Goal: Information Seeking & Learning: Learn about a topic

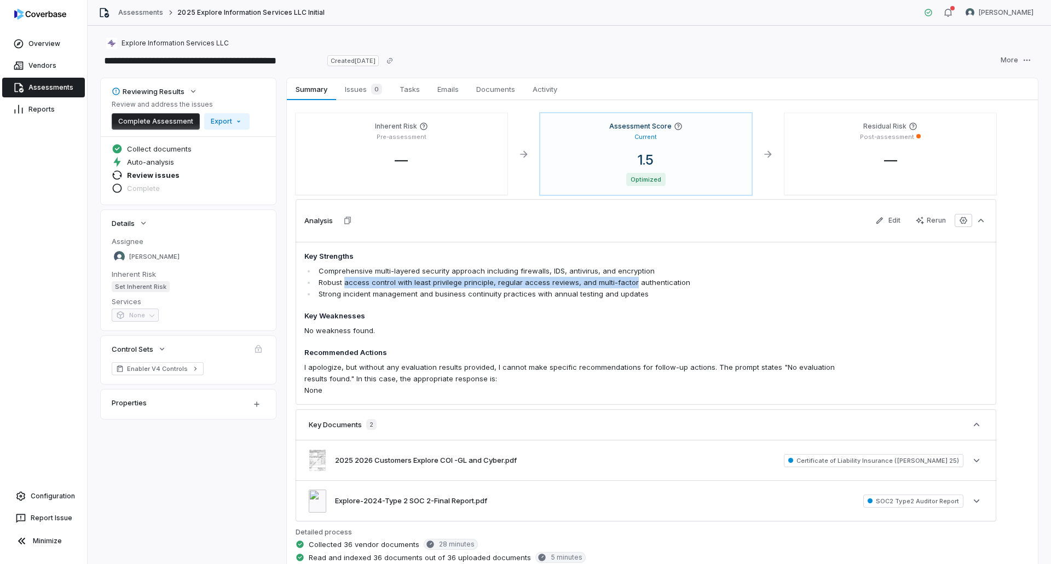
click at [43, 82] on link "Assessments" at bounding box center [43, 88] width 83 height 20
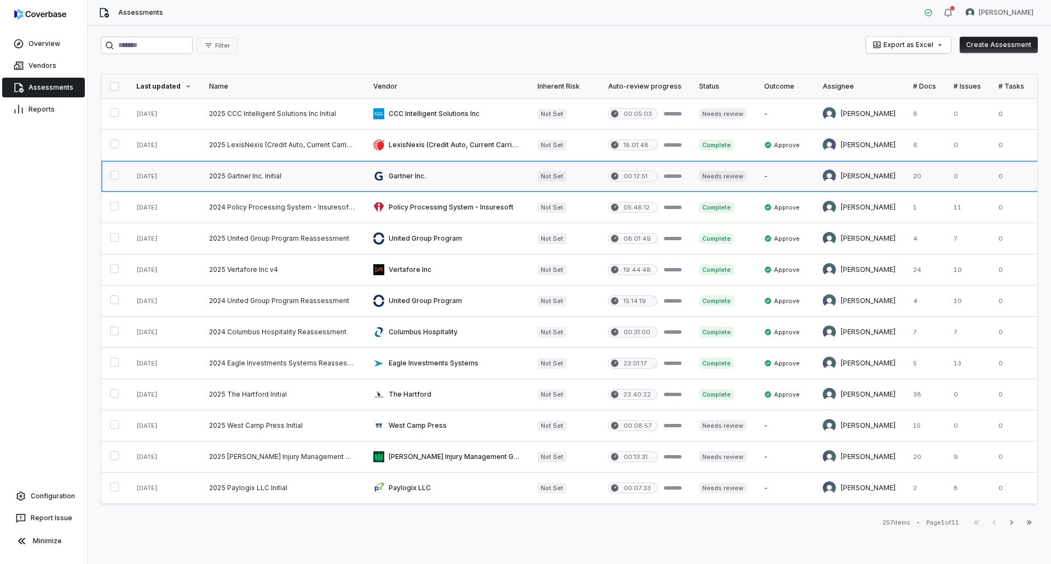
click at [474, 170] on link at bounding box center [446, 176] width 164 height 31
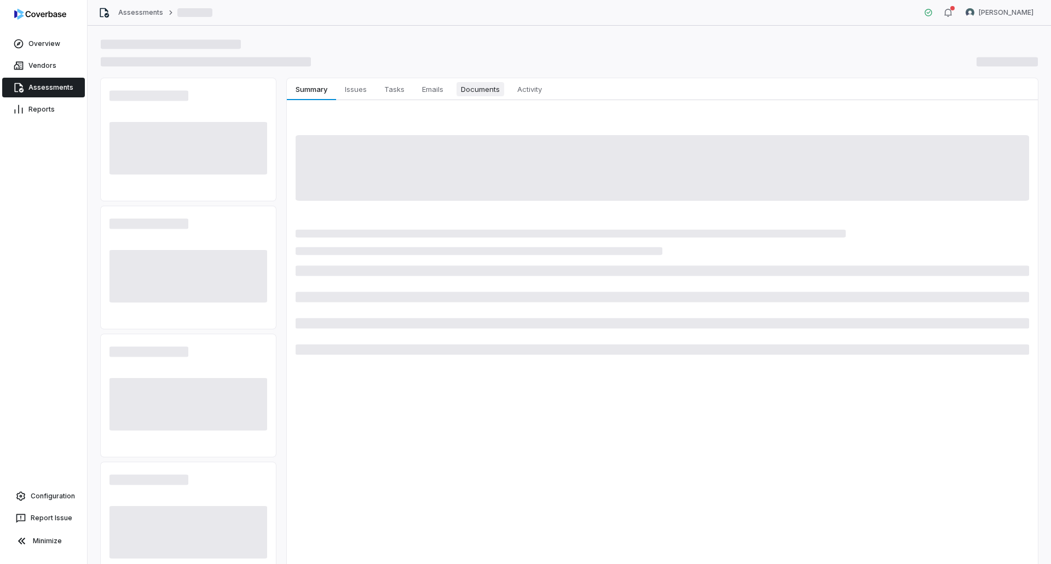
click at [484, 90] on span "Documents" at bounding box center [480, 89] width 48 height 14
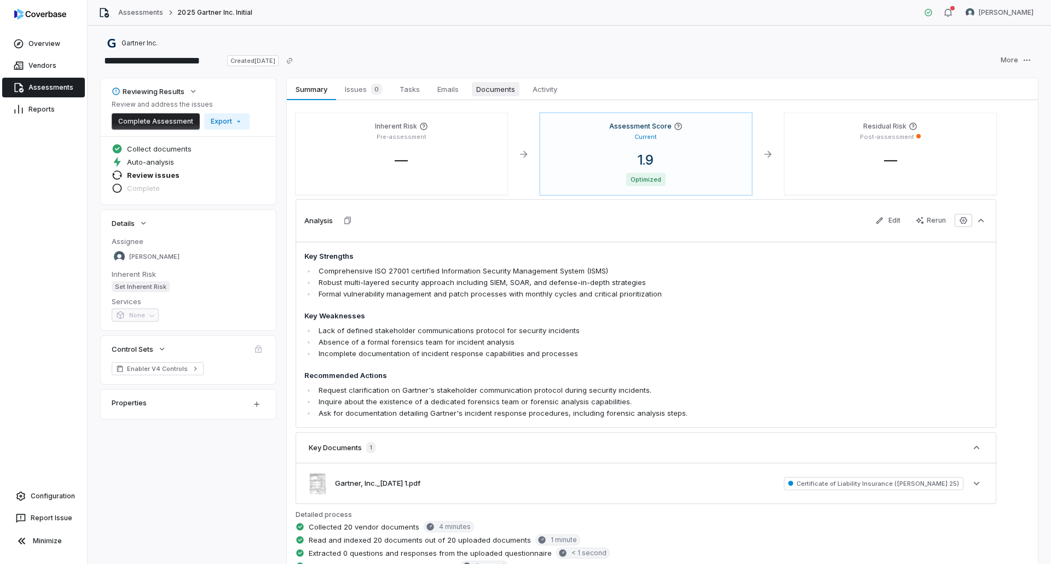
click at [494, 95] on span "Documents" at bounding box center [496, 89] width 48 height 14
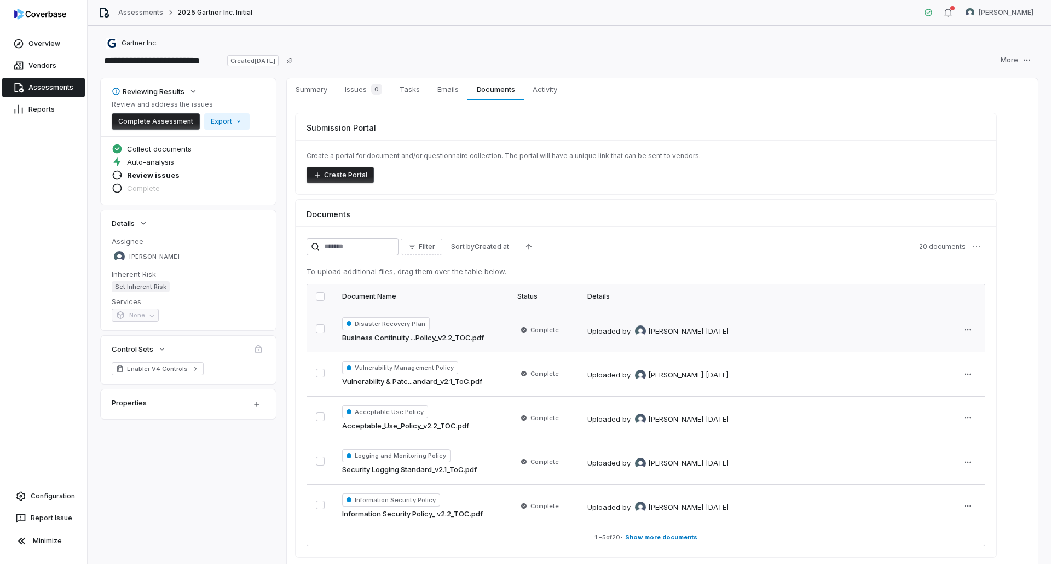
scroll to position [42, 0]
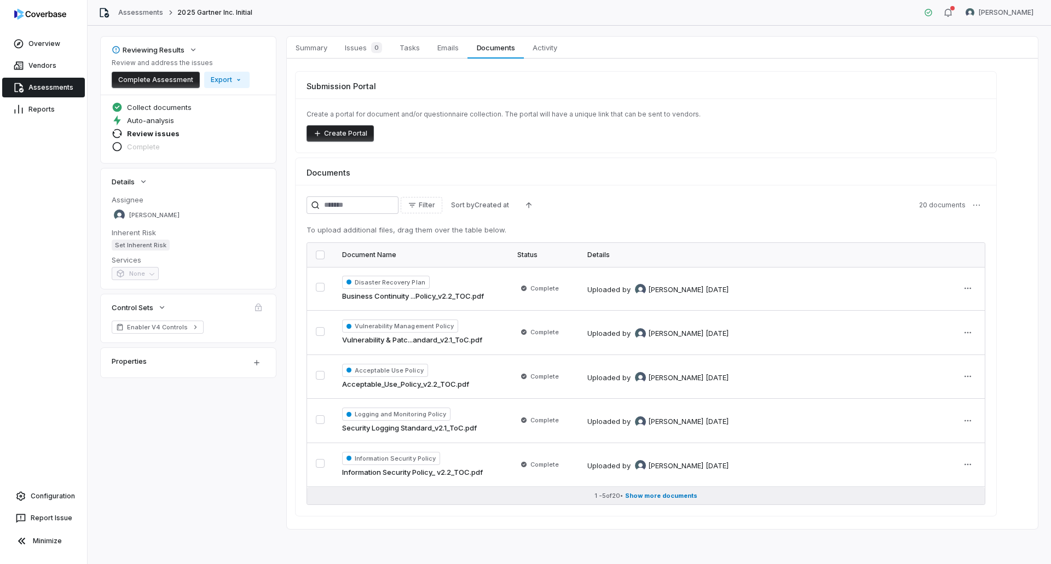
click at [641, 496] on span "Show more documents" at bounding box center [661, 496] width 72 height 8
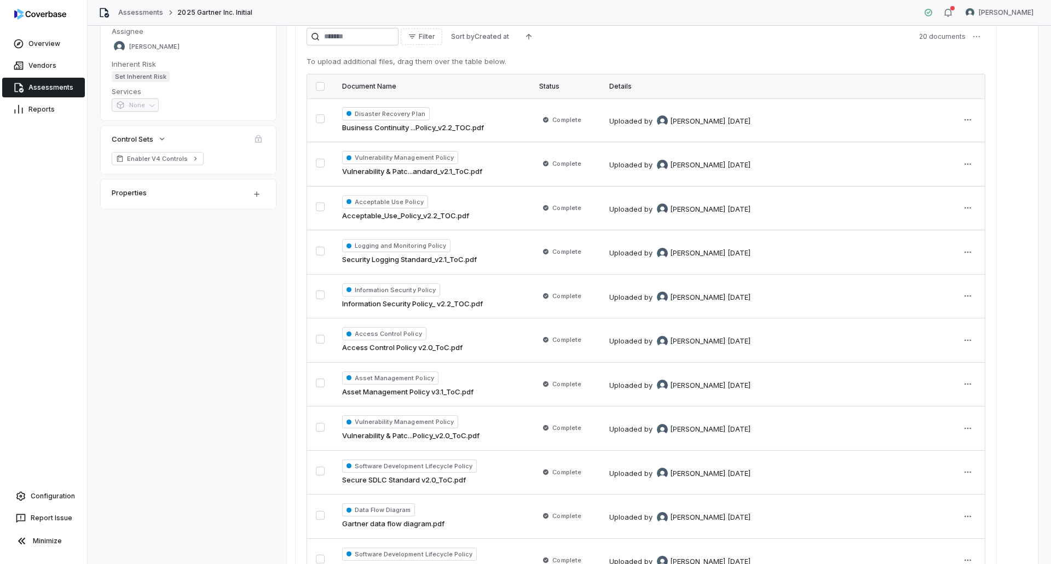
scroll to position [46, 0]
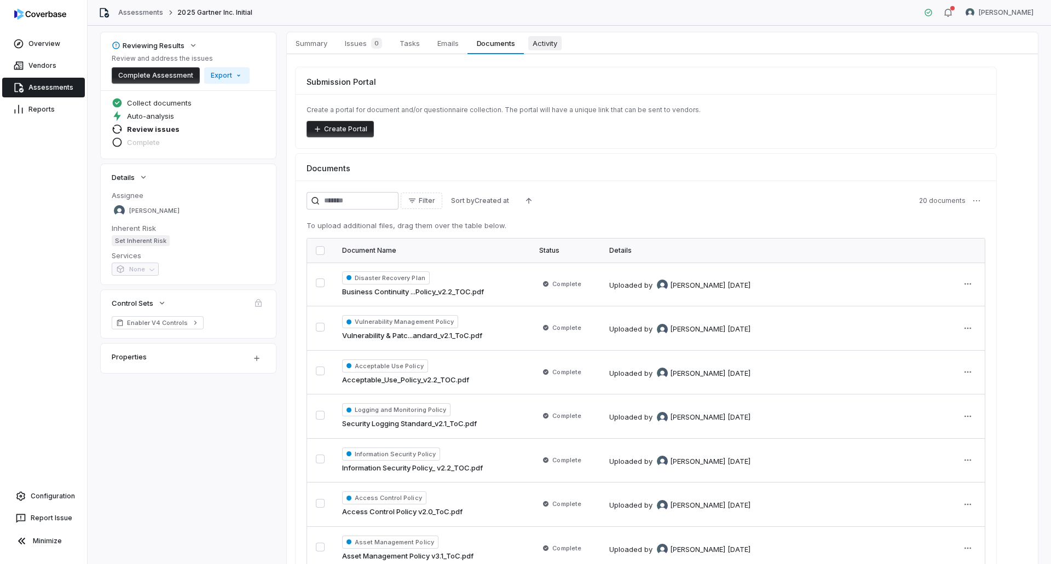
click at [558, 45] on span "Activity" at bounding box center [544, 43] width 33 height 14
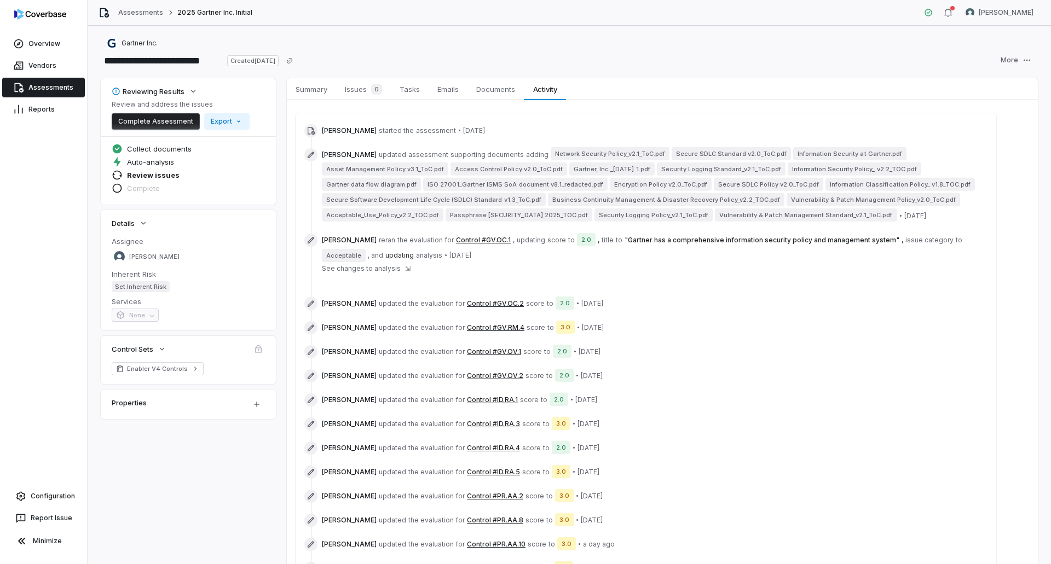
click at [381, 265] on span "See changes to analysis" at bounding box center [361, 268] width 79 height 9
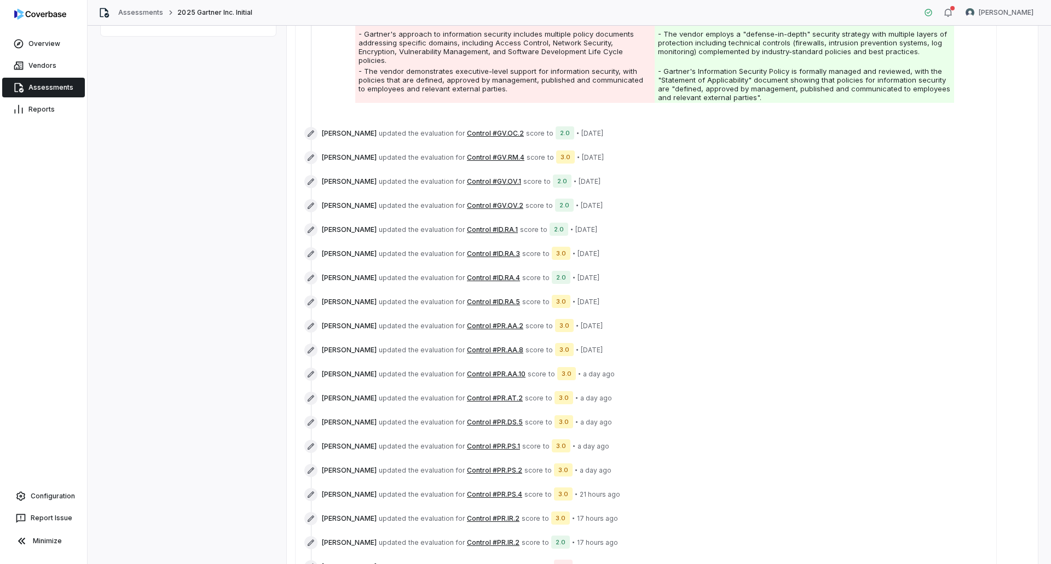
scroll to position [489, 0]
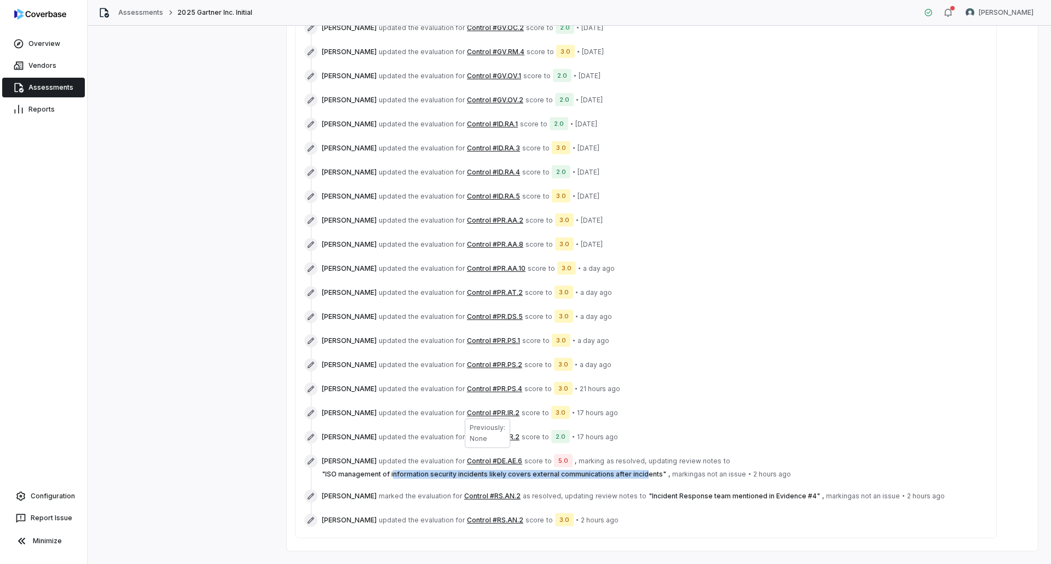
drag, startPoint x: 413, startPoint y: 447, endPoint x: 636, endPoint y: 452, distance: 223.9
click at [636, 455] on span "[PERSON_NAME] updated the evaluation for Control #DE.AE.6 score to 5.0 , markin…" at bounding box center [654, 467] width 665 height 24
drag, startPoint x: 636, startPoint y: 452, endPoint x: 622, endPoint y: 449, distance: 15.0
click at [637, 470] on span "" ISO management of information security incidents likely covers external commu…" at bounding box center [494, 474] width 344 height 8
click at [483, 457] on button "Control #DE.AE.6" at bounding box center [494, 461] width 55 height 9
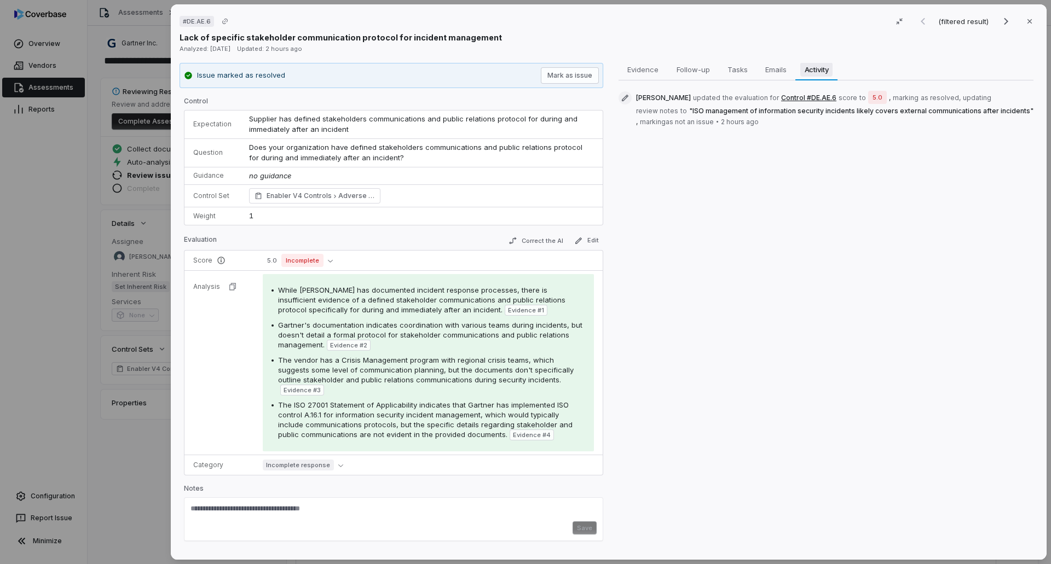
click at [813, 68] on span "Activity" at bounding box center [816, 69] width 33 height 14
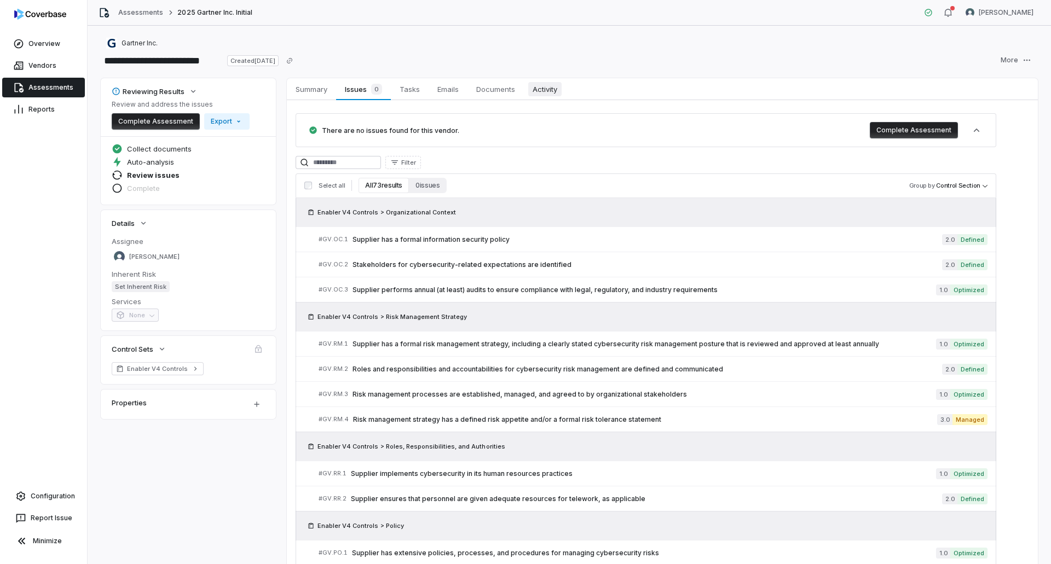
click at [557, 91] on span "Activity" at bounding box center [544, 89] width 33 height 14
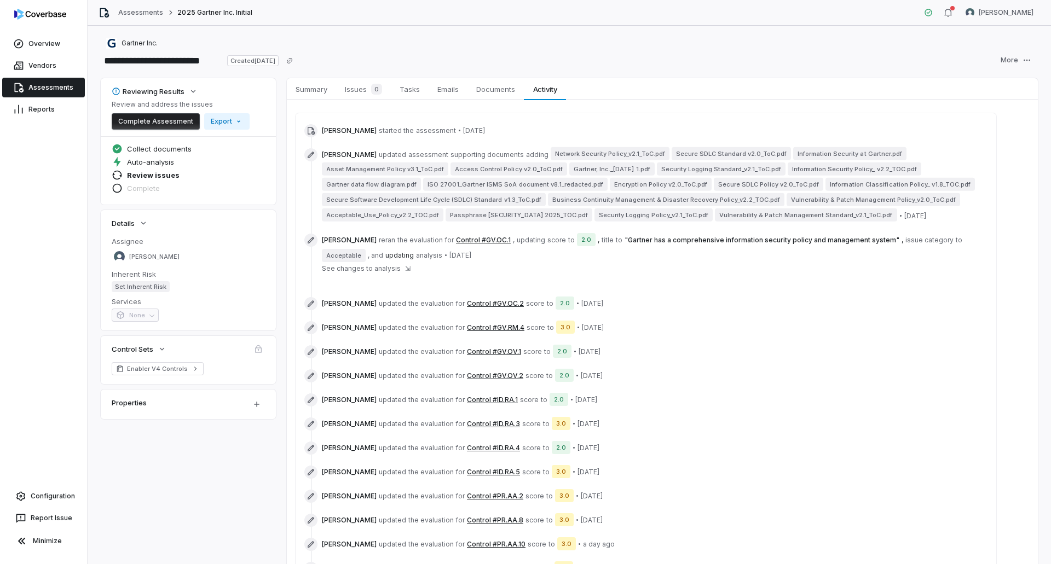
click at [385, 264] on span "See changes to analysis" at bounding box center [361, 268] width 79 height 9
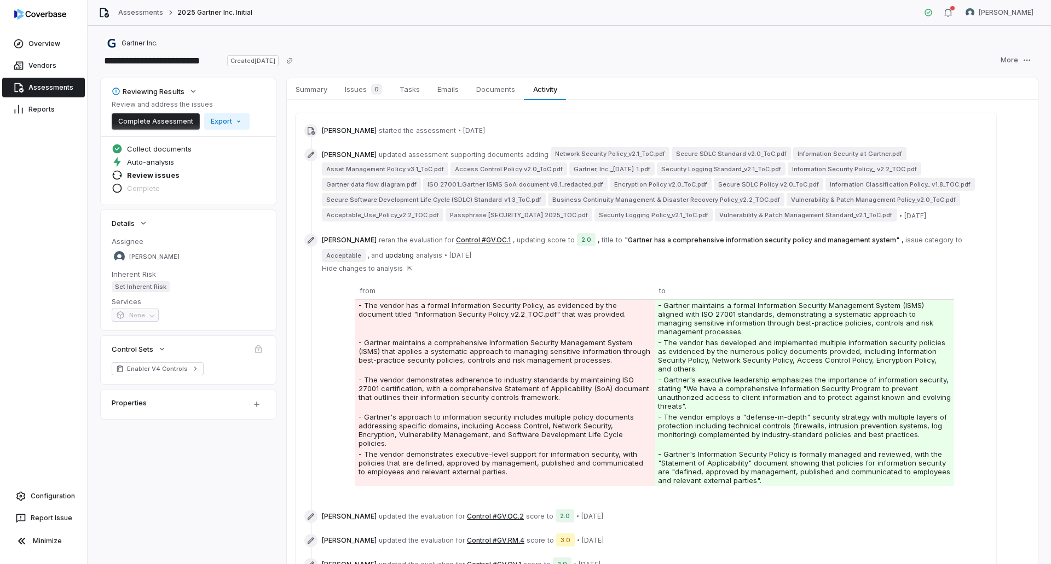
click at [482, 238] on button "Control #GV.OC.1" at bounding box center [483, 240] width 55 height 9
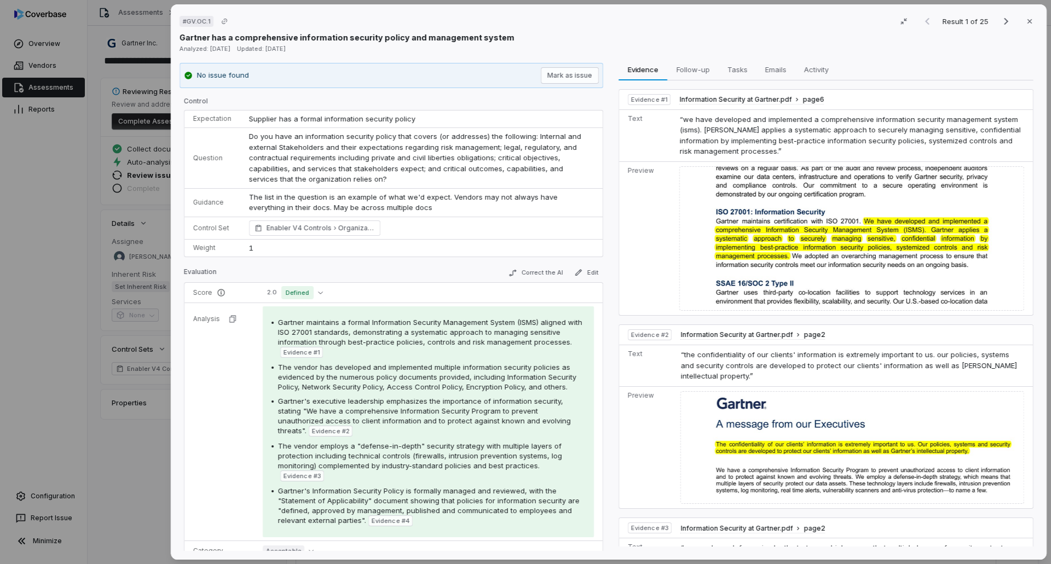
scroll to position [55, 0]
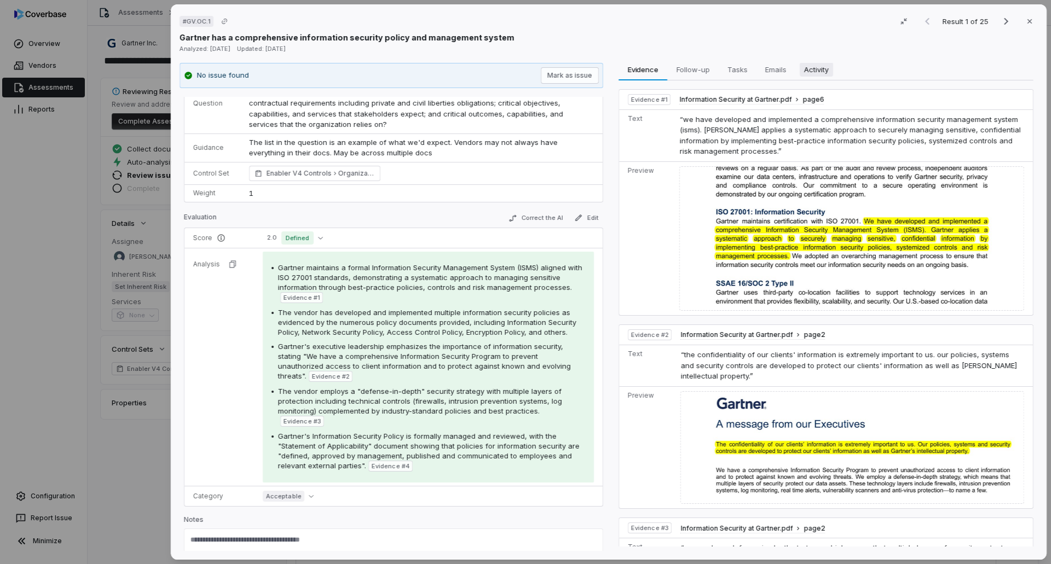
click at [816, 72] on span "Activity" at bounding box center [816, 69] width 33 height 14
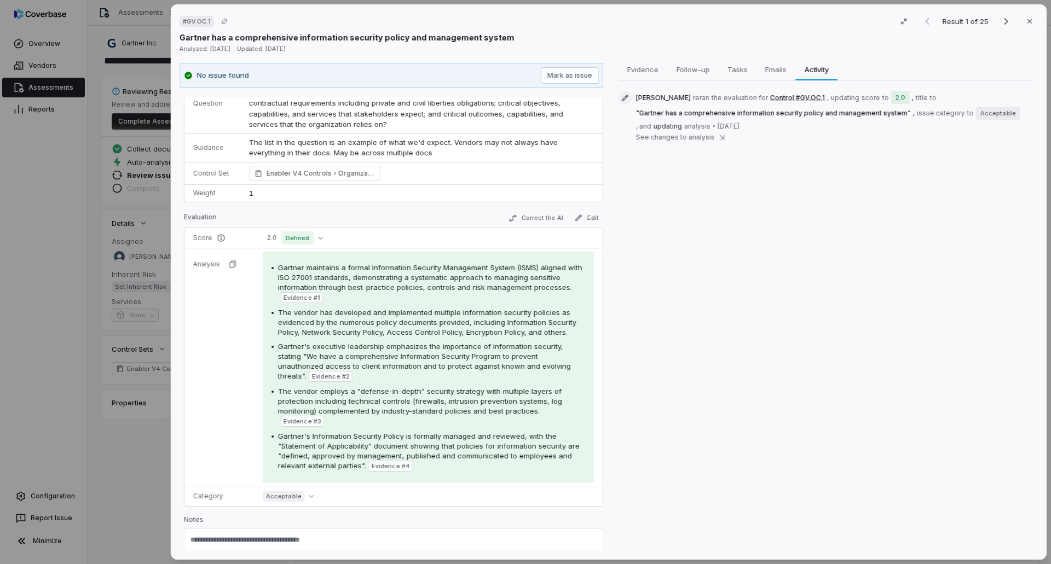
click at [701, 136] on span "See changes to analysis" at bounding box center [675, 137] width 79 height 9
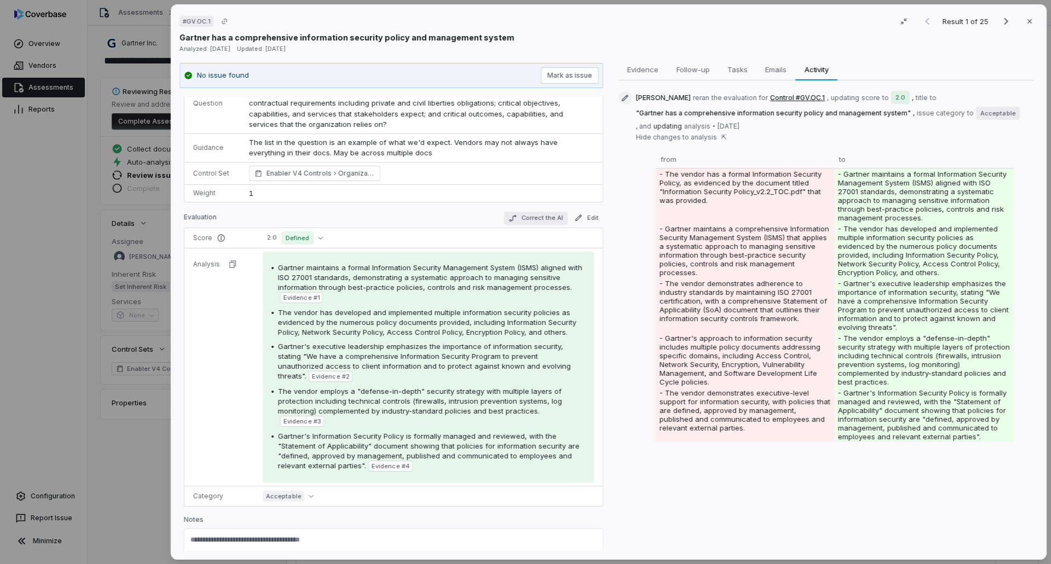
click at [520, 214] on button "Correct the AI" at bounding box center [535, 218] width 63 height 13
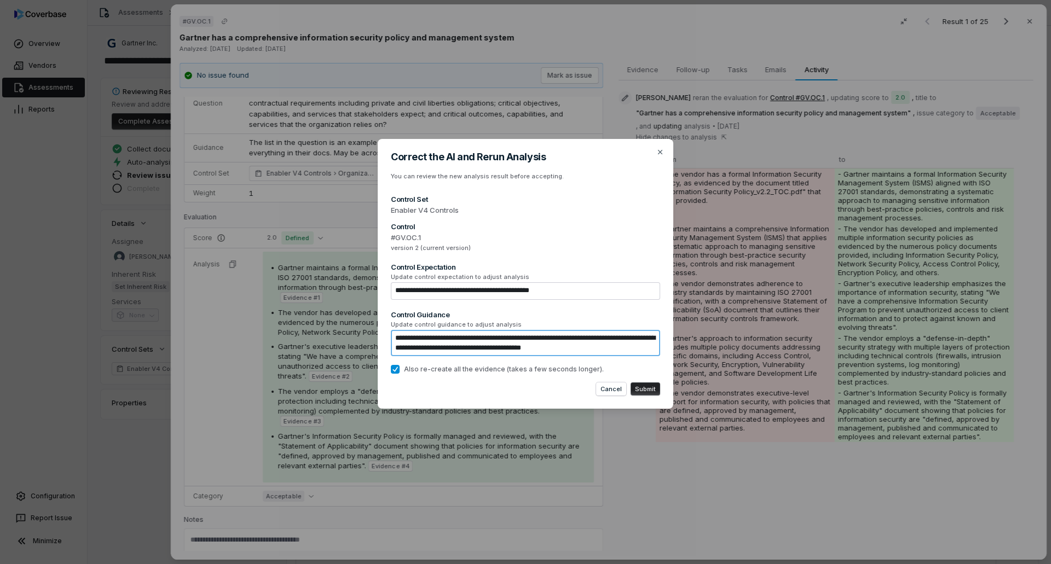
drag, startPoint x: 434, startPoint y: 343, endPoint x: 644, endPoint y: 352, distance: 209.8
click at [644, 352] on textarea "**********" at bounding box center [525, 343] width 269 height 26
click at [646, 349] on textarea "**********" at bounding box center [525, 343] width 269 height 26
click at [661, 151] on icon "button" at bounding box center [660, 152] width 4 height 4
type textarea "*"
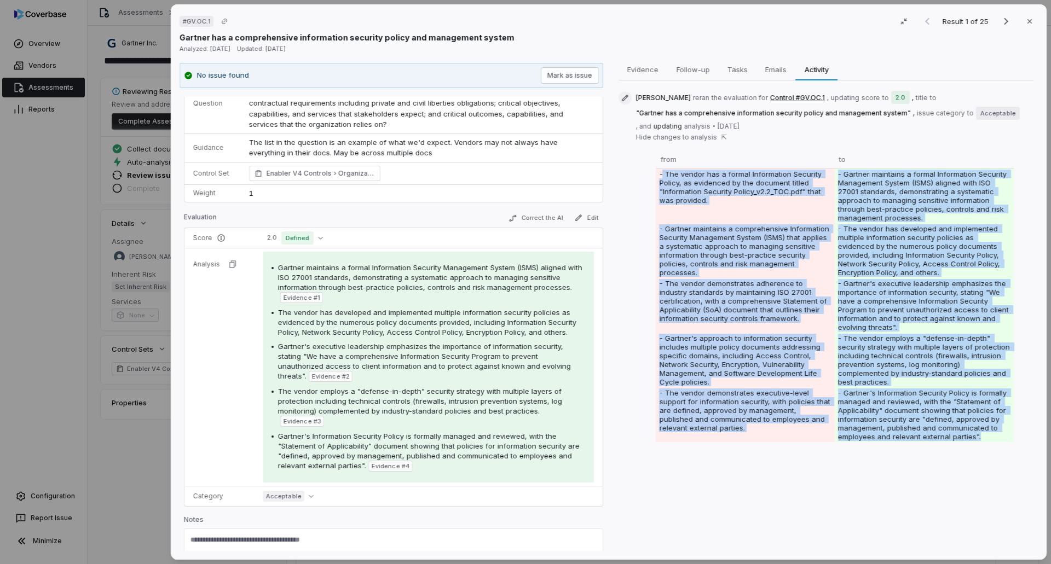
drag, startPoint x: 659, startPoint y: 175, endPoint x: 983, endPoint y: 441, distance: 419.6
click at [983, 441] on tbody "- The vendor has a formal Information Security Policy, as evidenced by the docu…" at bounding box center [834, 305] width 357 height 274
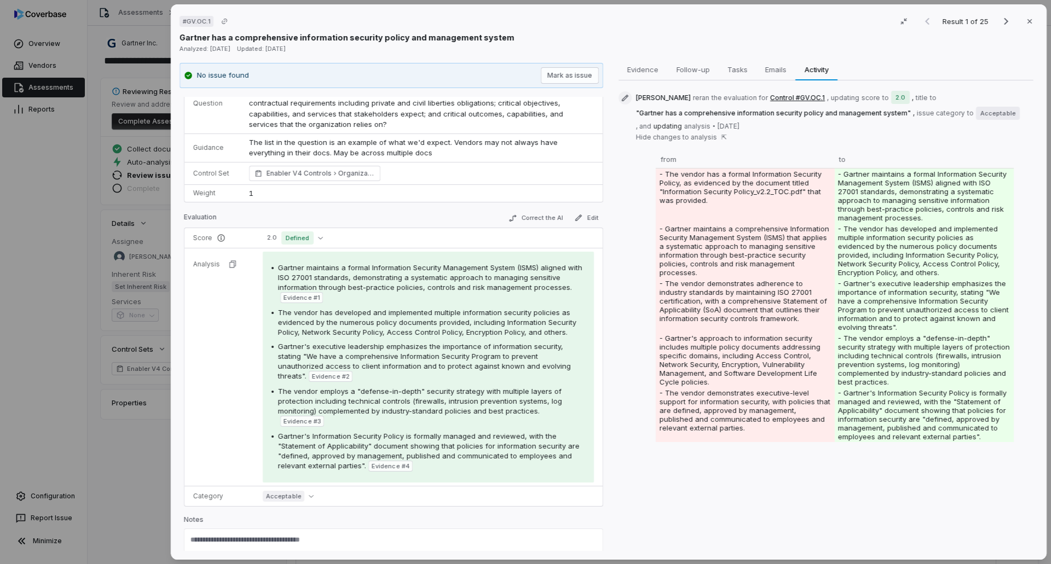
click at [890, 471] on div "Evidence Evidence Follow-up Follow-up Tasks Tasks Emails Emails Activity Activi…" at bounding box center [826, 307] width 424 height 489
drag, startPoint x: 637, startPoint y: 111, endPoint x: 869, endPoint y: 108, distance: 231.5
click at [869, 108] on span "[PERSON_NAME] reran the evaluation for Control #GV.OC.1 , updating score to 2.0…" at bounding box center [834, 110] width 397 height 39
drag, startPoint x: 888, startPoint y: 144, endPoint x: 780, endPoint y: 153, distance: 108.2
click at [888, 144] on div "Hide changes to analysis ⇱ from to - The vendor has a formal Information Securi…" at bounding box center [834, 287] width 397 height 309
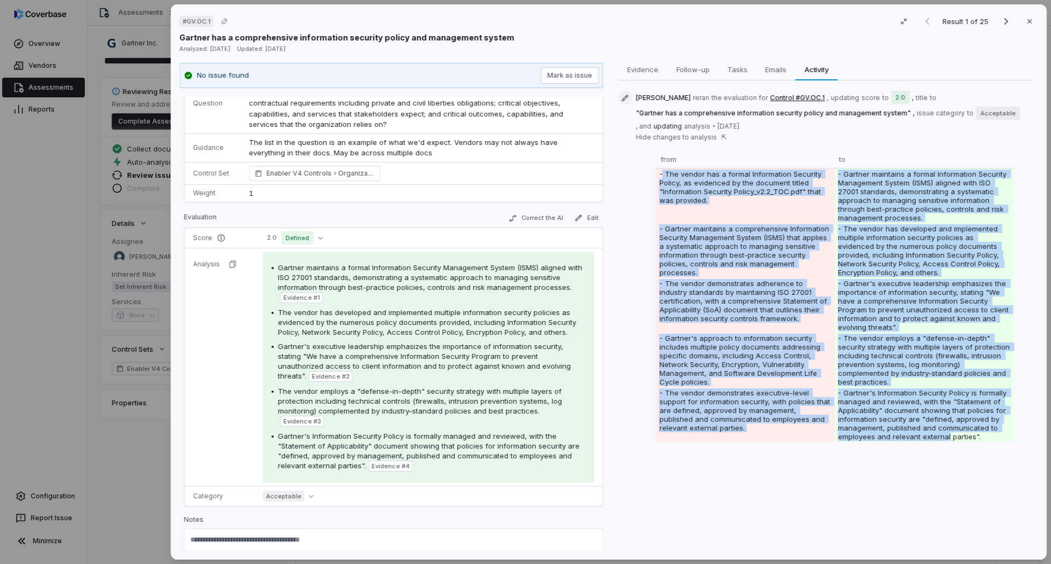
drag, startPoint x: 658, startPoint y: 176, endPoint x: 945, endPoint y: 439, distance: 388.5
click at [945, 439] on tbody "- The vendor has a formal Information Security Policy, as evidenced by the docu…" at bounding box center [834, 305] width 357 height 274
click at [922, 425] on td "- Gartner's Information Security Policy is formally managed and reviewed, with …" at bounding box center [924, 414] width 179 height 55
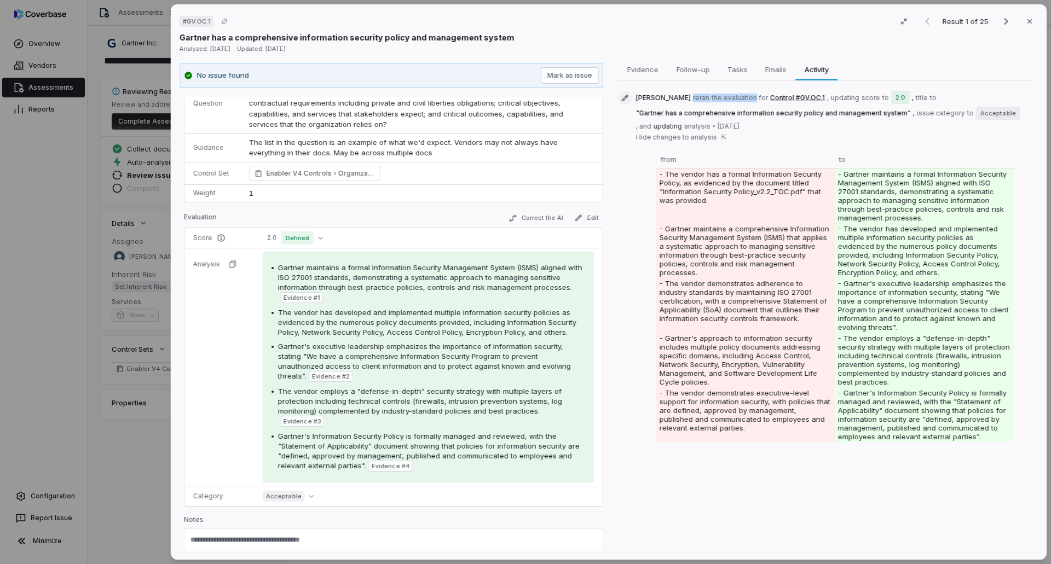
drag, startPoint x: 686, startPoint y: 99, endPoint x: 745, endPoint y: 101, distance: 58.6
click at [744, 96] on span "[PERSON_NAME] reran the evaluation for Control #GV.OC.1 , updating score to 2.0…" at bounding box center [834, 110] width 397 height 39
click at [742, 153] on th "from" at bounding box center [745, 160] width 179 height 18
click at [858, 321] on td "- Gartner's executive leadership emphasizes the importance of information secur…" at bounding box center [924, 305] width 179 height 55
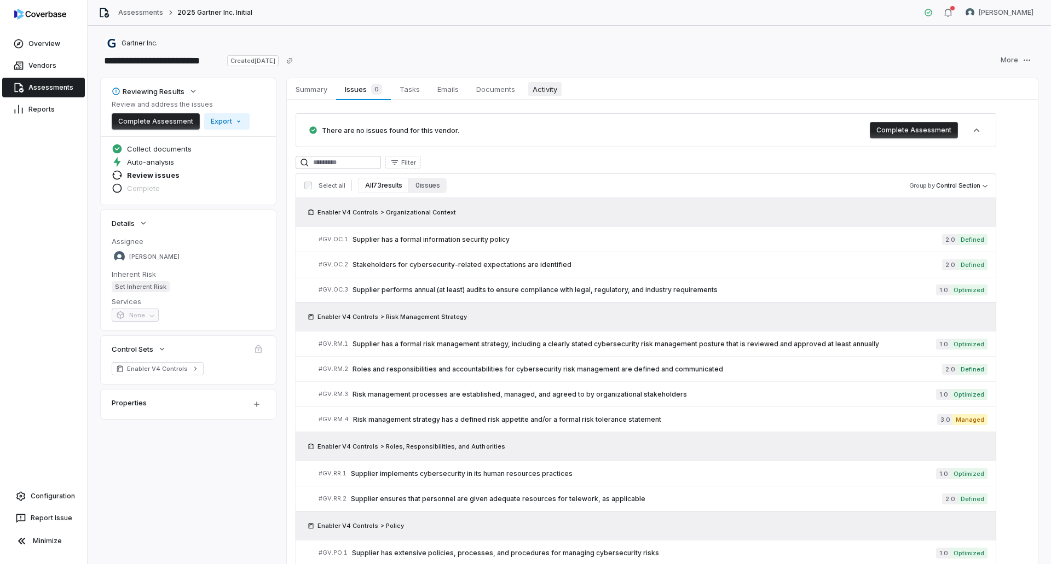
click at [545, 83] on span "Activity" at bounding box center [544, 89] width 33 height 14
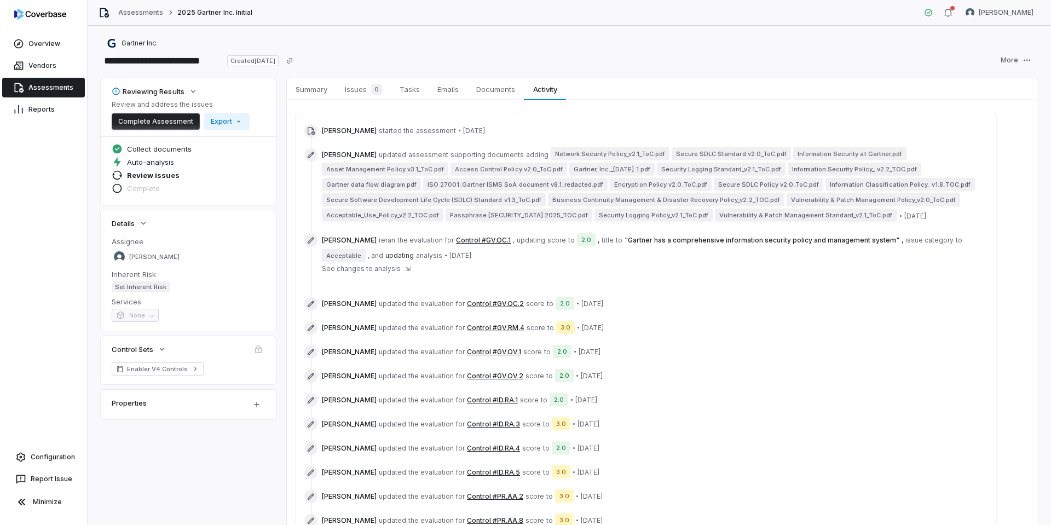
click at [43, 88] on link "Assessments" at bounding box center [43, 88] width 83 height 20
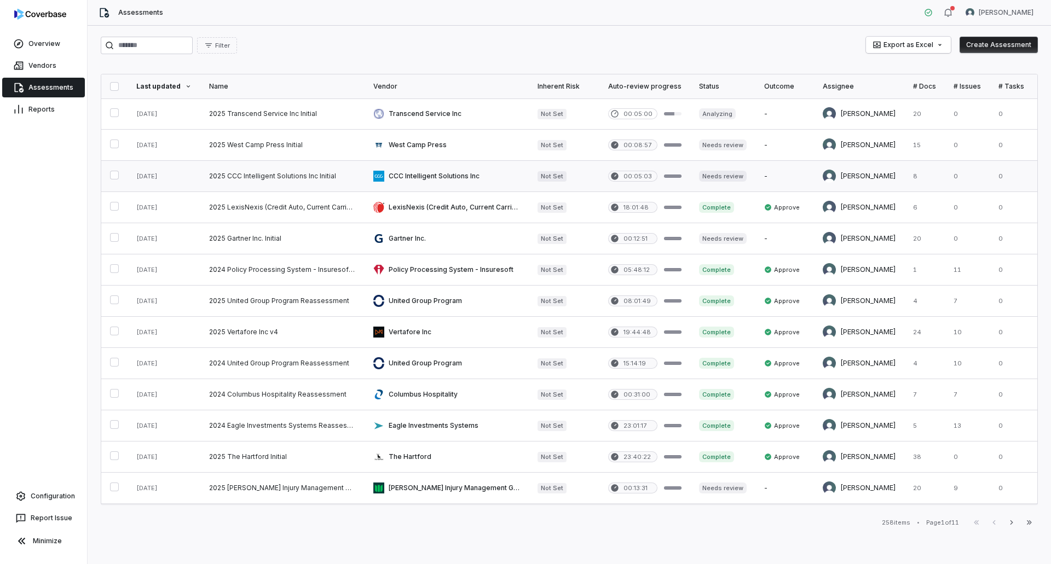
click at [458, 180] on link at bounding box center [446, 176] width 164 height 31
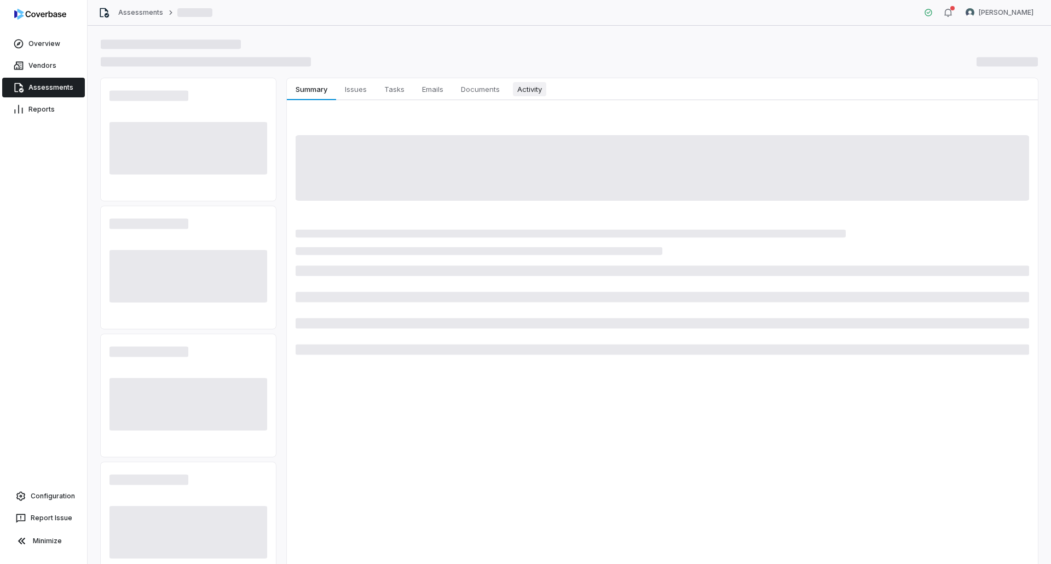
click at [528, 82] on span "Activity" at bounding box center [529, 89] width 33 height 14
click at [530, 90] on span "Activity" at bounding box center [529, 89] width 33 height 14
click at [526, 91] on span "Activity" at bounding box center [529, 89] width 33 height 14
drag, startPoint x: 524, startPoint y: 91, endPoint x: 508, endPoint y: 97, distance: 17.0
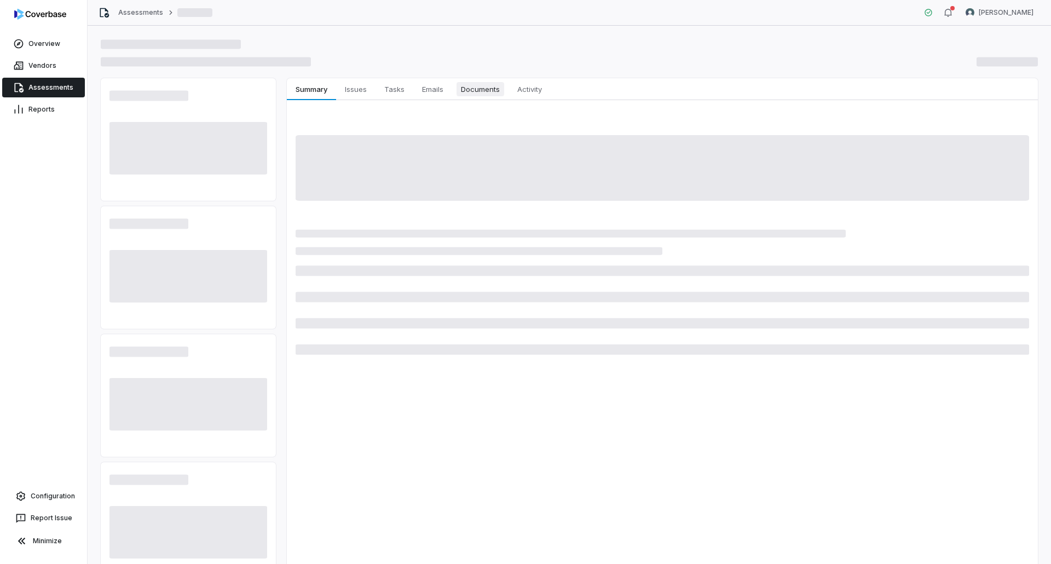
click at [524, 92] on span "Activity" at bounding box center [529, 89] width 33 height 14
click at [508, 97] on button "Documents Documents" at bounding box center [480, 89] width 56 height 22
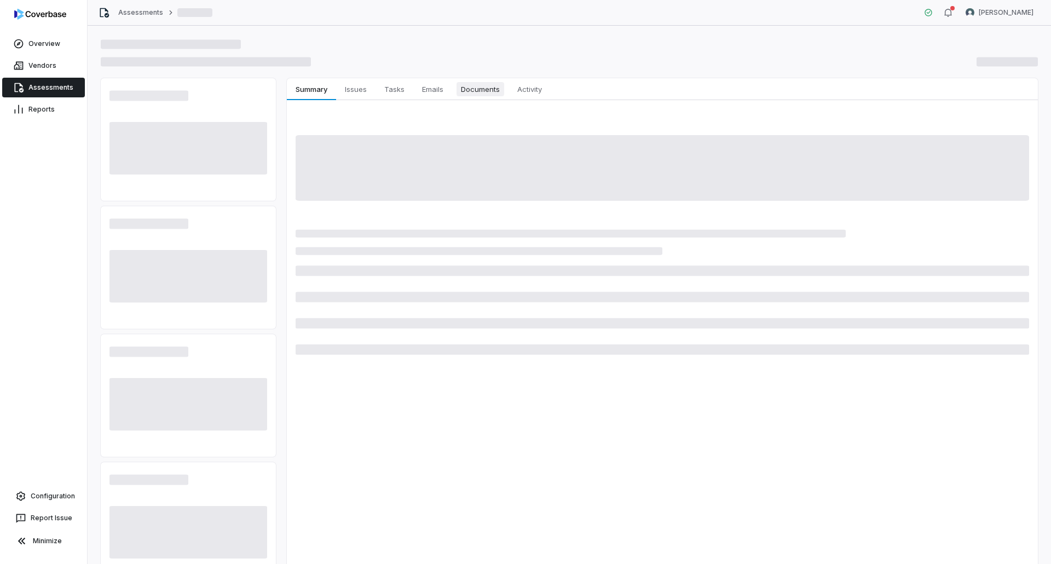
click at [508, 97] on button "Documents Documents" at bounding box center [480, 89] width 56 height 22
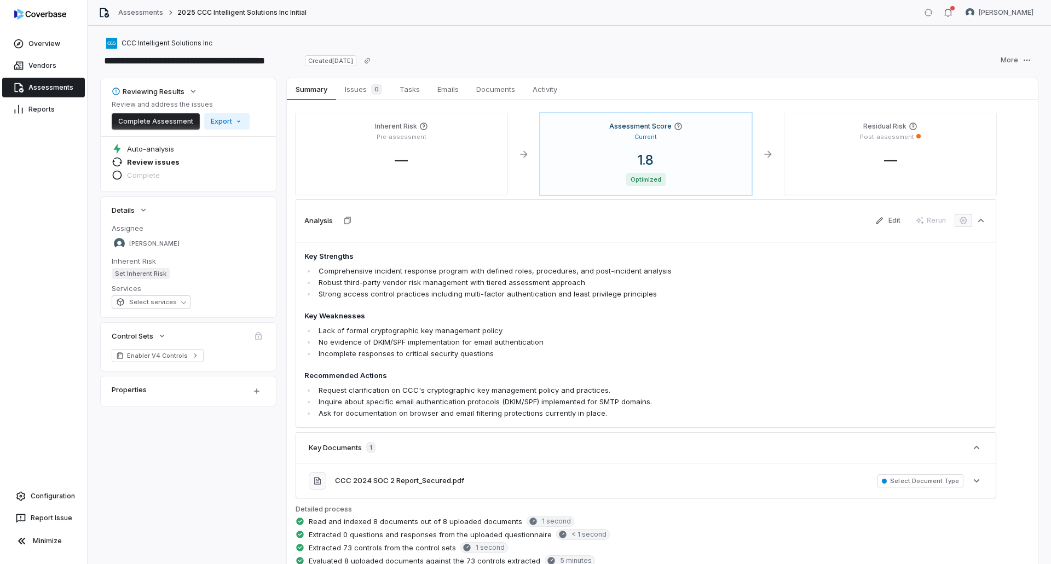
click at [546, 103] on div "Inherent Risk Pre-assessment — Assessment Score Current 1.8 Optimized Residual …" at bounding box center [662, 449] width 751 height 699
click at [542, 88] on span "Activity" at bounding box center [544, 89] width 33 height 14
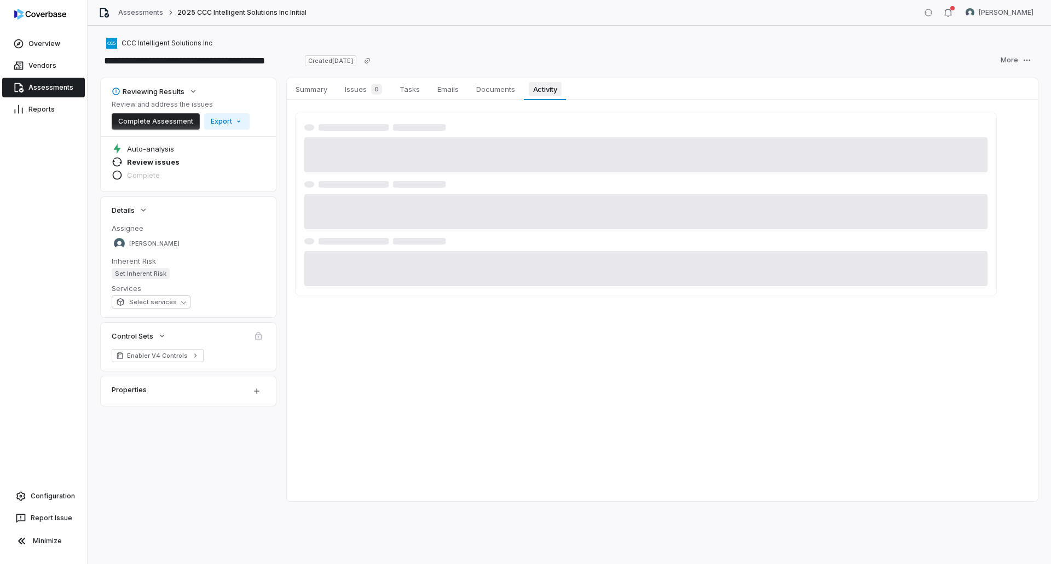
click at [542, 88] on span "Activity" at bounding box center [545, 89] width 33 height 14
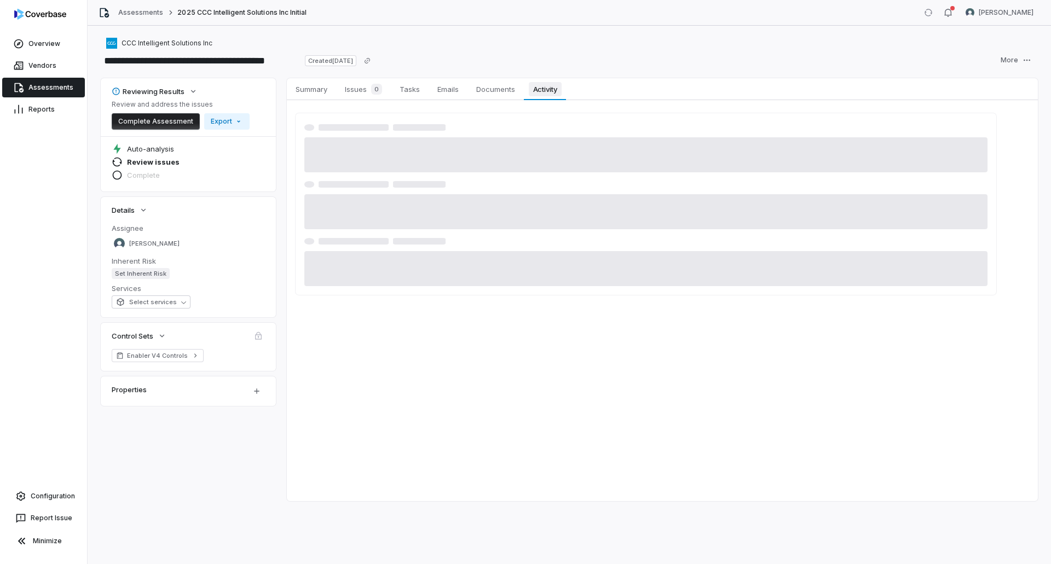
click at [542, 88] on span "Activity" at bounding box center [545, 89] width 33 height 14
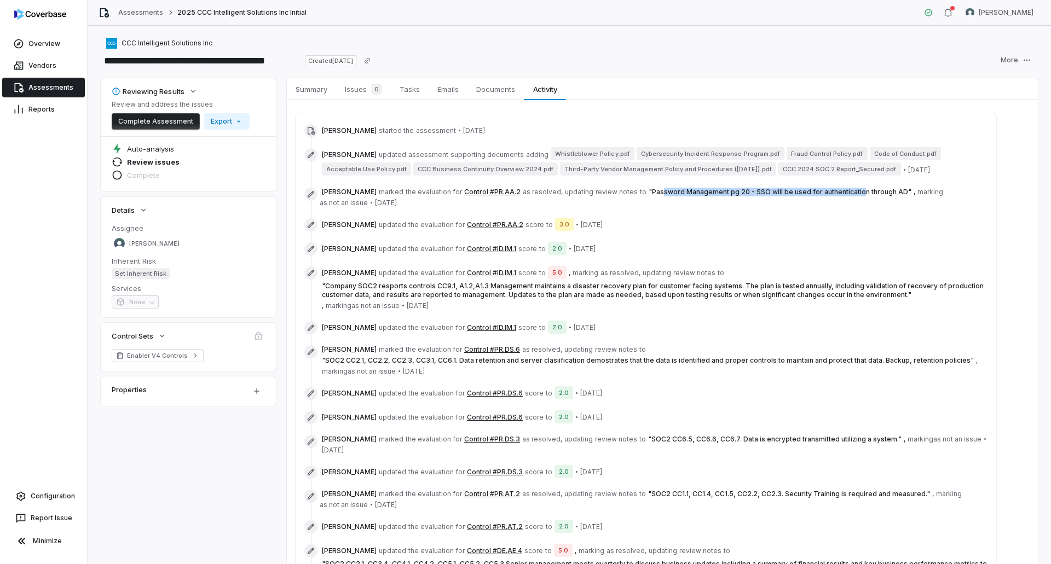
drag, startPoint x: 657, startPoint y: 196, endPoint x: 831, endPoint y: 196, distance: 174.0
click at [831, 196] on span "[PERSON_NAME] marked the evaluation for Control #PR.AA.2 as resolved , updating…" at bounding box center [654, 198] width 665 height 20
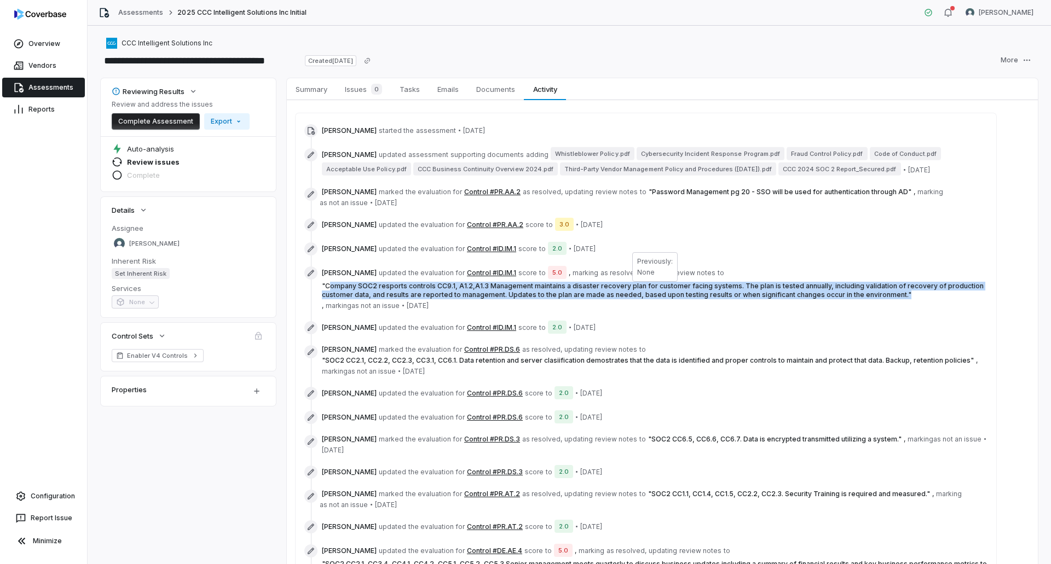
drag, startPoint x: 331, startPoint y: 286, endPoint x: 852, endPoint y: 304, distance: 521.3
click at [852, 299] on span "[PERSON_NAME] updated the evaluation for Control #ID.IM.1 score to 5.0 , markin…" at bounding box center [654, 289] width 665 height 44
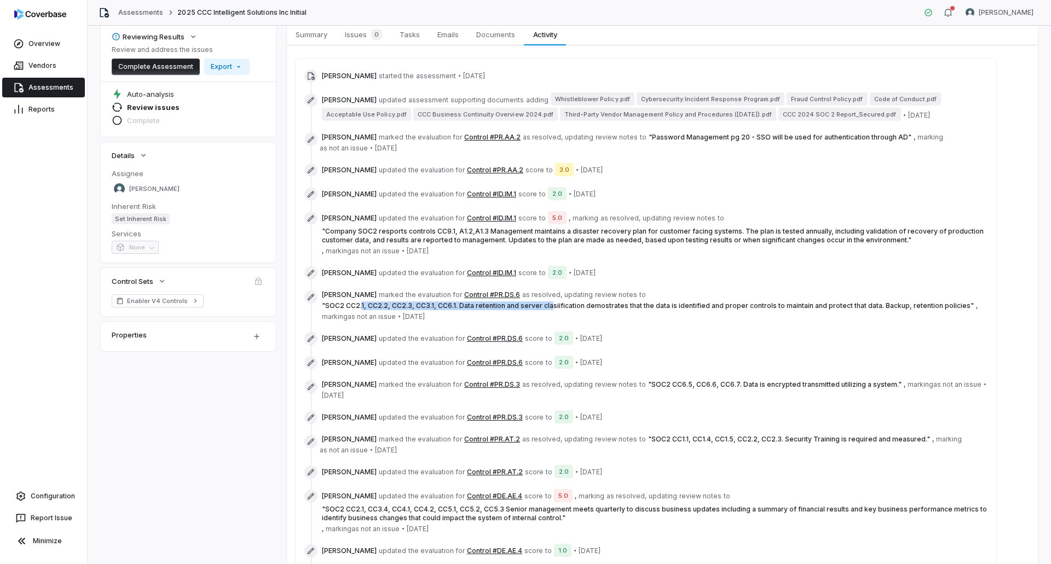
drag, startPoint x: 360, startPoint y: 305, endPoint x: 553, endPoint y: 308, distance: 193.2
click at [552, 308] on span "" SOC2 CC2.1, CC2.2, CC2.3, CC3.1, CC6.1. Data retention and server clasiificat…" at bounding box center [648, 306] width 652 height 8
click at [587, 307] on span "" SOC2 CC2.1, CC2.2, CC2.3, CC3.1, CC6.1. Data retention and server clasiificat…" at bounding box center [648, 306] width 652 height 8
drag, startPoint x: 342, startPoint y: 305, endPoint x: 500, endPoint y: 308, distance: 157.6
click at [487, 306] on span "" SOC2 CC2.1, CC2.2, CC2.3, CC3.1, CC6.1. Data retention and server clasiificat…" at bounding box center [648, 306] width 652 height 8
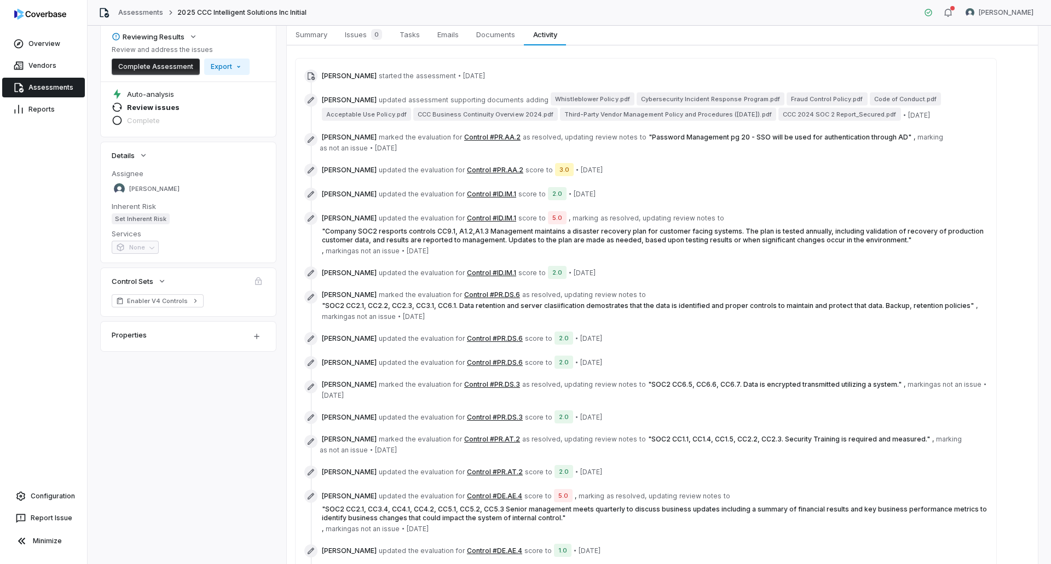
click at [682, 385] on span "" SOC2 CC6.5, CC6.6, CC6.7. Data is encrypted transmitted utilizing a system. "" at bounding box center [774, 384] width 253 height 8
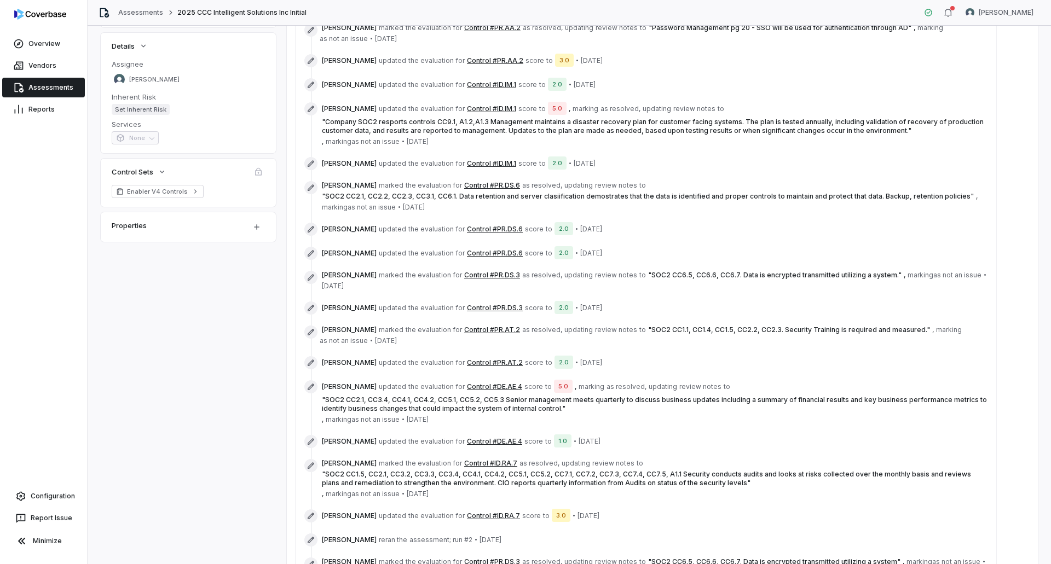
scroll to position [0, 0]
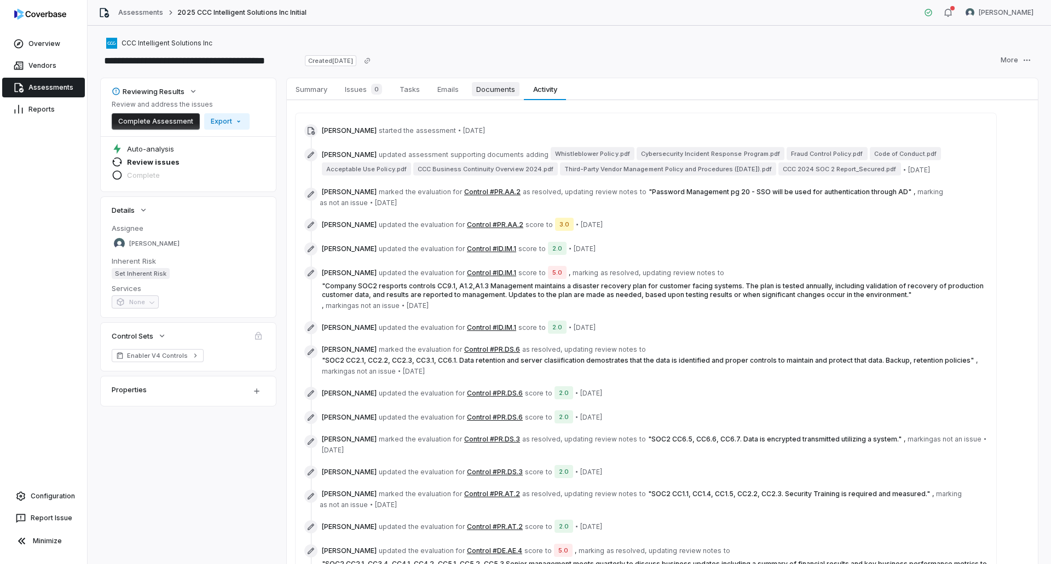
drag, startPoint x: 505, startPoint y: 85, endPoint x: 510, endPoint y: 96, distance: 11.3
click at [505, 85] on span "Documents" at bounding box center [496, 89] width 48 height 14
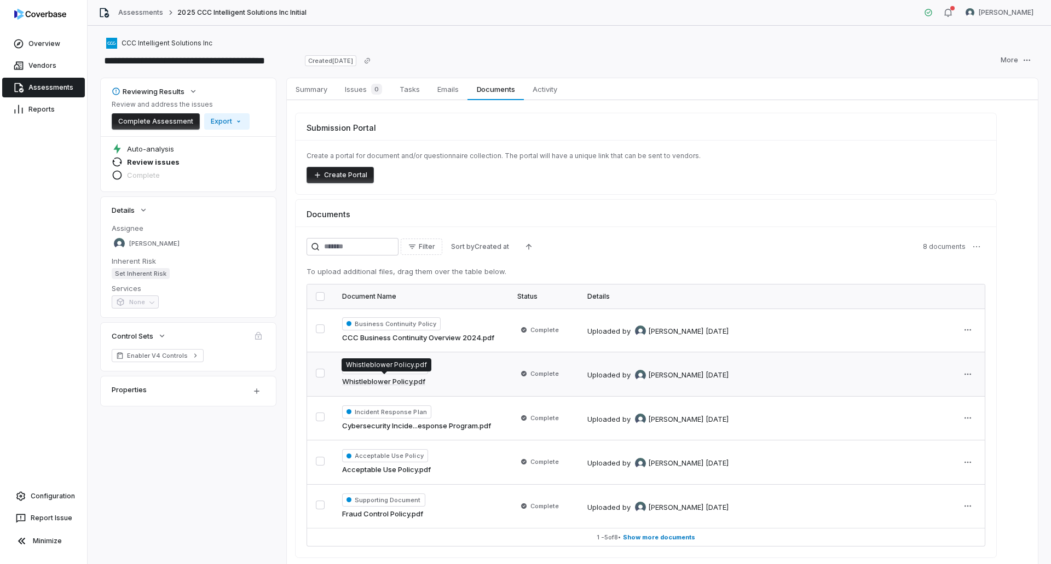
click at [409, 379] on link "Whistleblower Policy.pdf" at bounding box center [383, 382] width 83 height 11
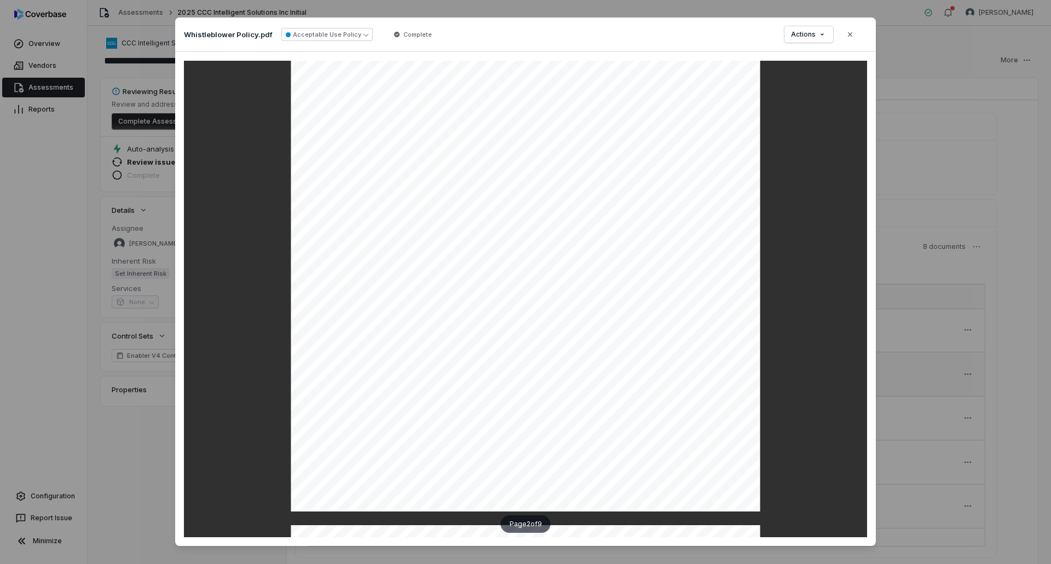
scroll to position [383, 0]
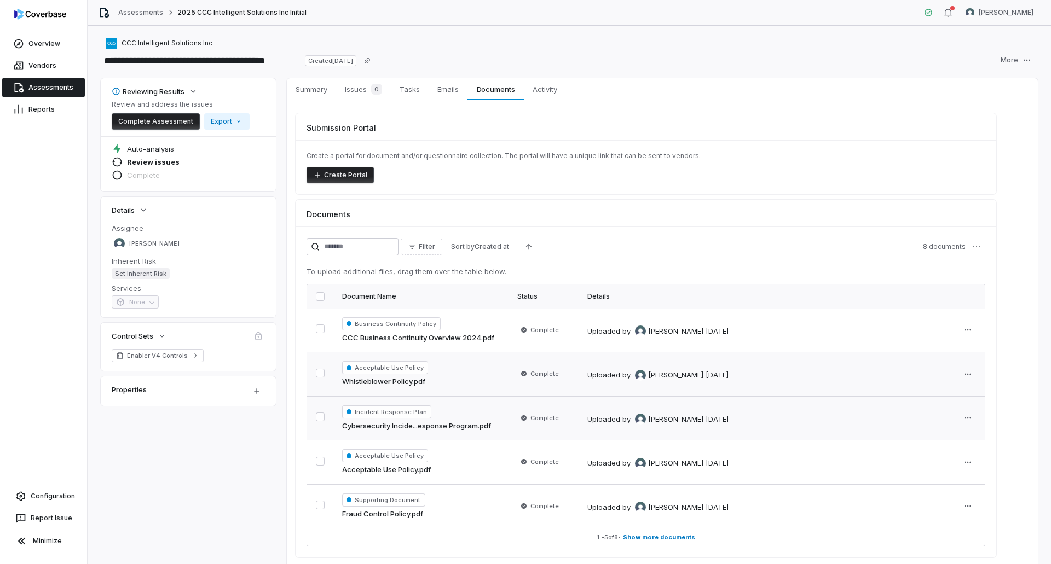
scroll to position [42, 0]
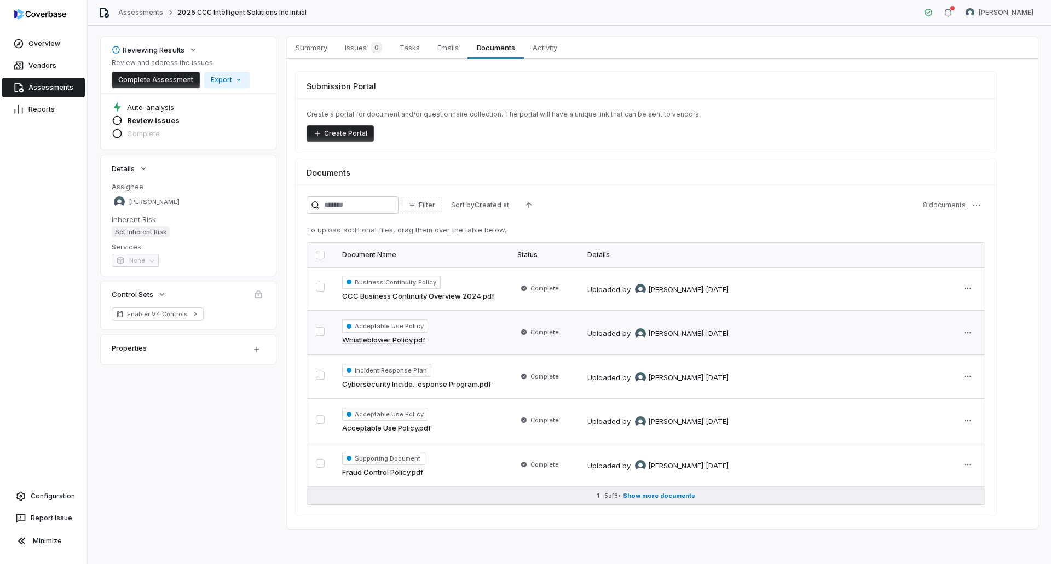
click at [655, 494] on span "Show more documents" at bounding box center [659, 496] width 72 height 8
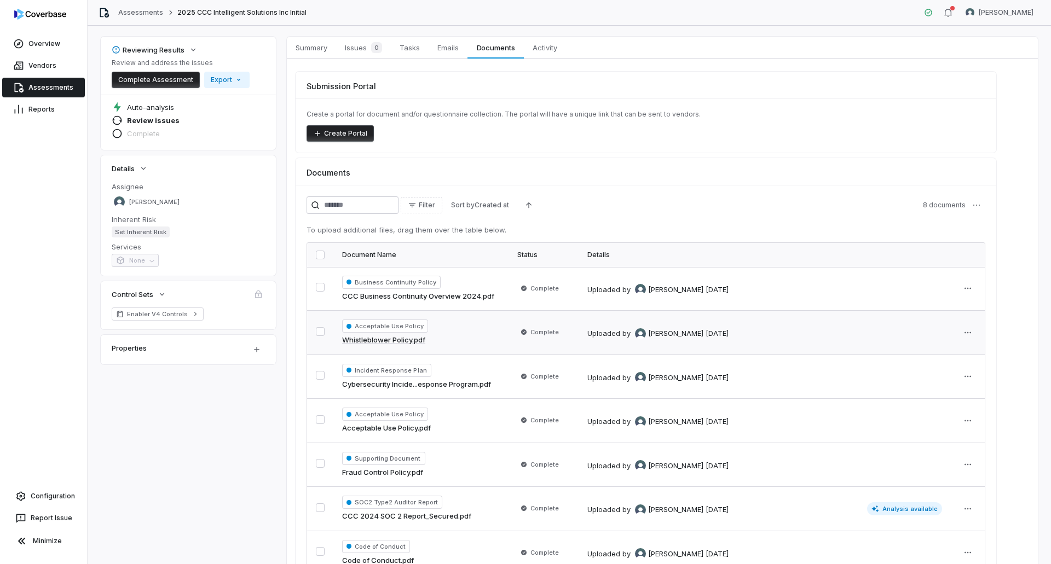
scroll to position [174, 0]
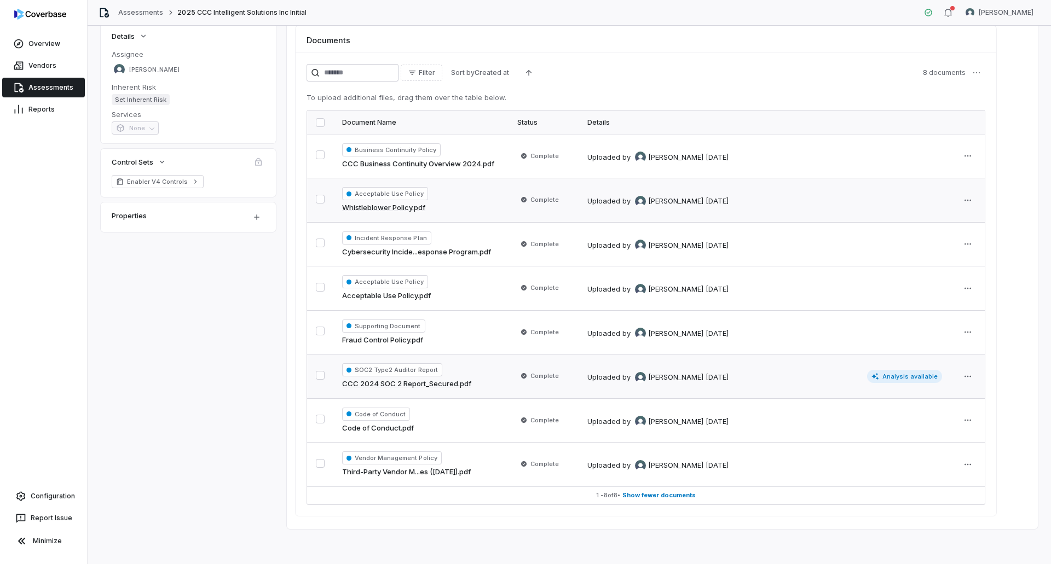
click at [442, 378] on div "SOC2 Type2 Auditor Report CCC 2024 SOC 2 Report_Secured.pdf" at bounding box center [421, 376] width 158 height 26
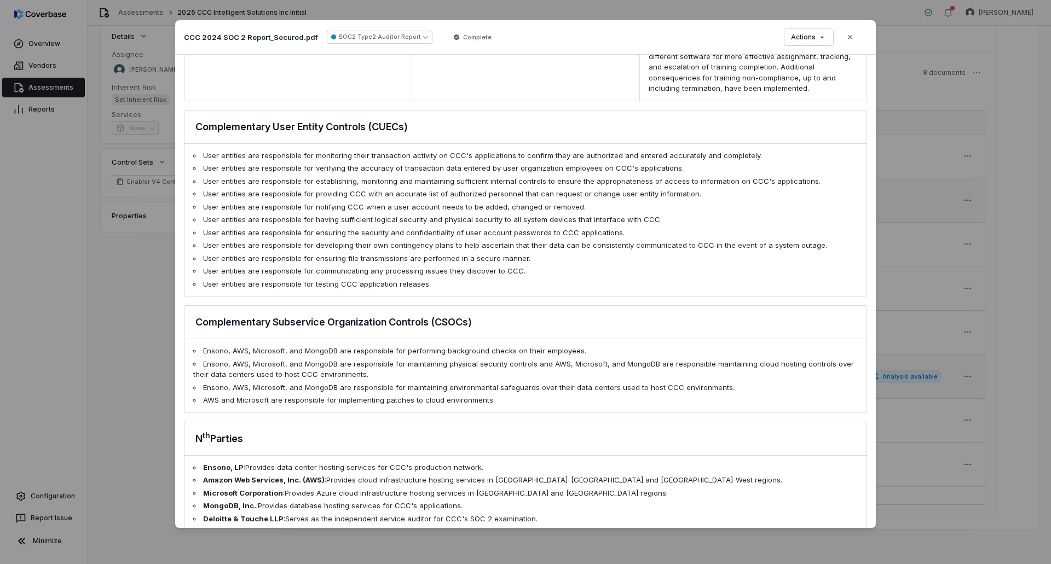
scroll to position [1074, 0]
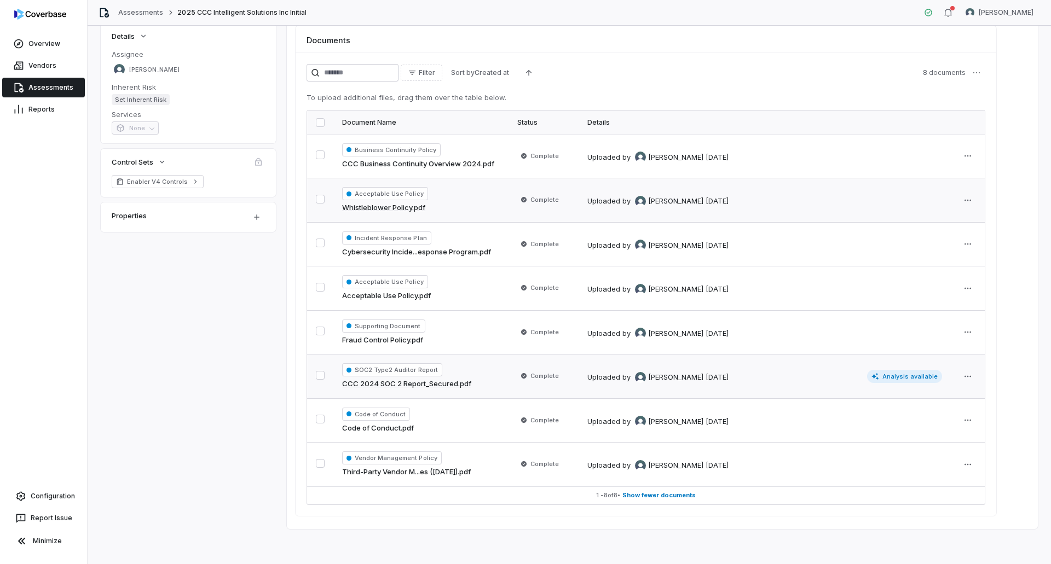
click at [299, 269] on div "Filter Sort by Created at 8 documents To upload additional files, drag them ove…" at bounding box center [646, 285] width 701 height 464
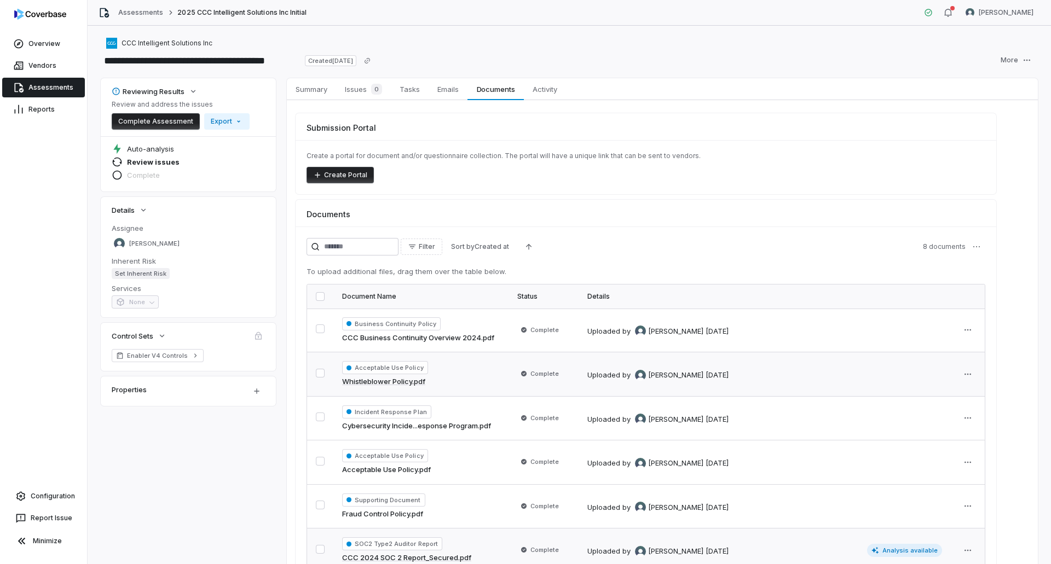
click at [709, 163] on div "Create a portal for document and/or questionnaire collection. The portal will h…" at bounding box center [646, 167] width 701 height 54
click at [372, 91] on span "0" at bounding box center [376, 89] width 11 height 11
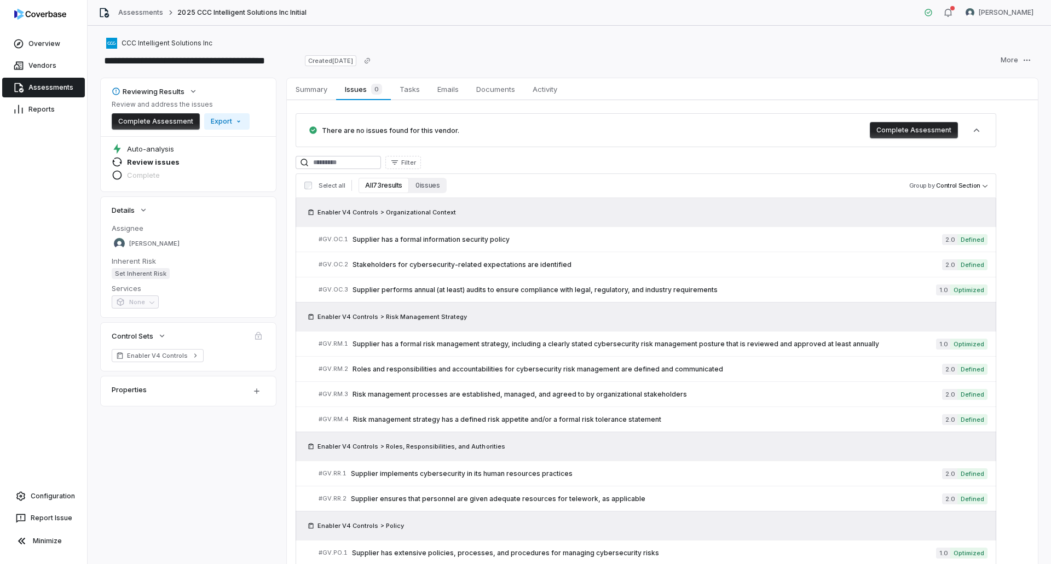
click at [512, 168] on div "Filter" at bounding box center [646, 162] width 701 height 13
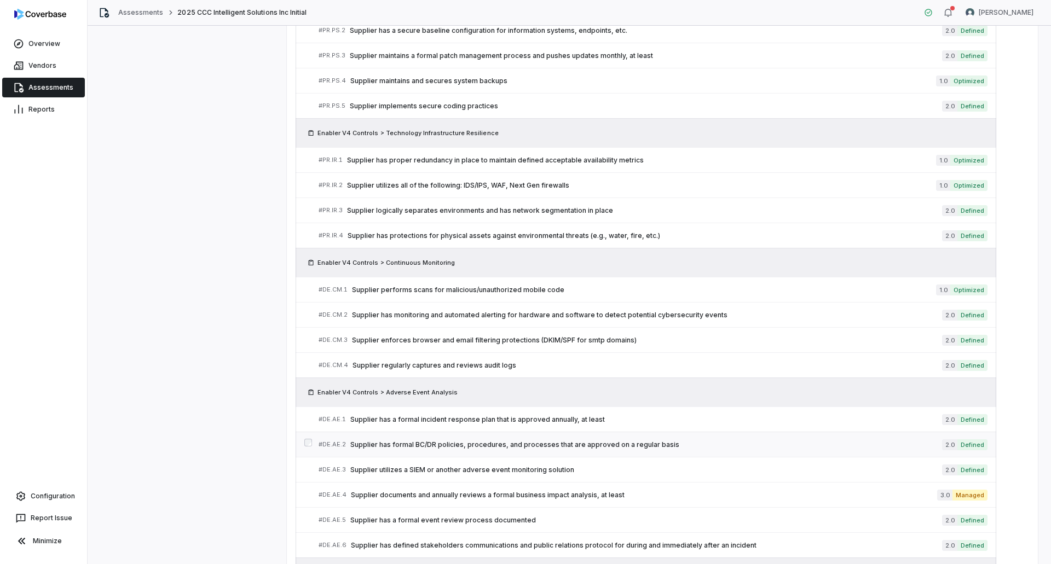
scroll to position [2012, 0]
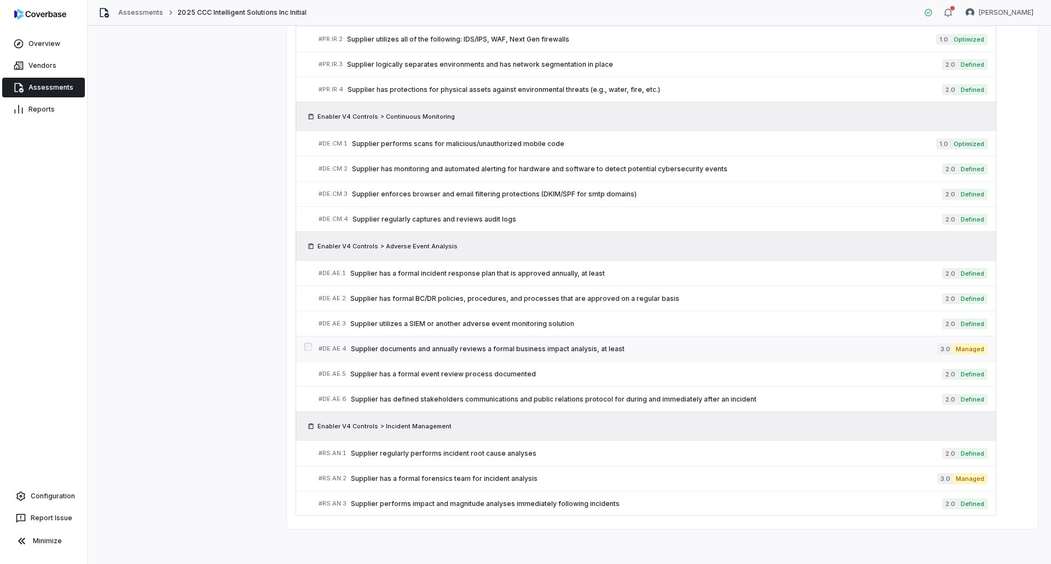
click at [479, 343] on div "# DE.AE.4 Supplier documents and annually reviews a formal business impact anal…" at bounding box center [628, 348] width 618 height 11
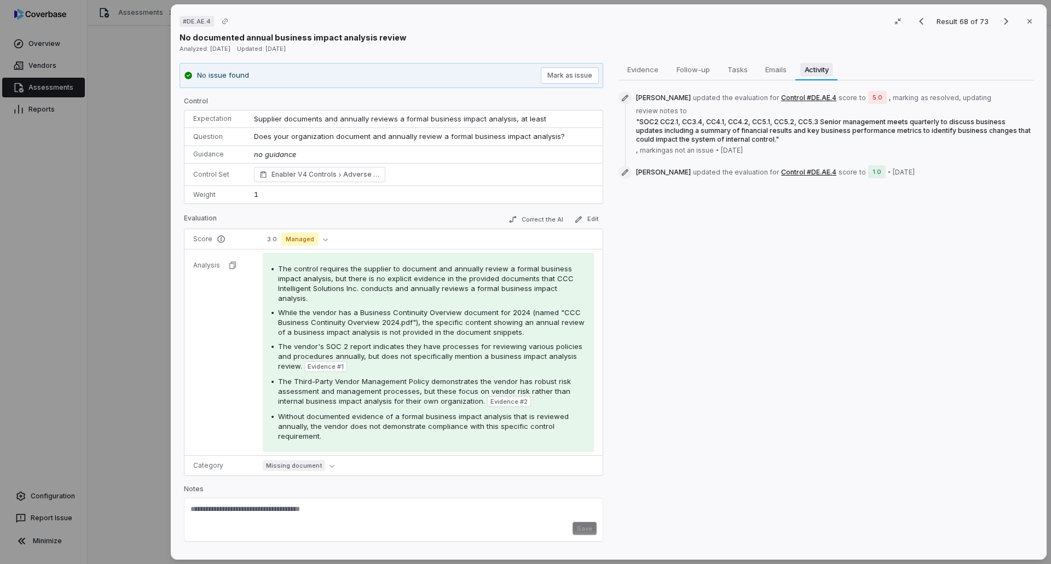
click at [815, 72] on span "Activity" at bounding box center [816, 69] width 33 height 14
click at [650, 72] on span "Evidence" at bounding box center [643, 69] width 40 height 14
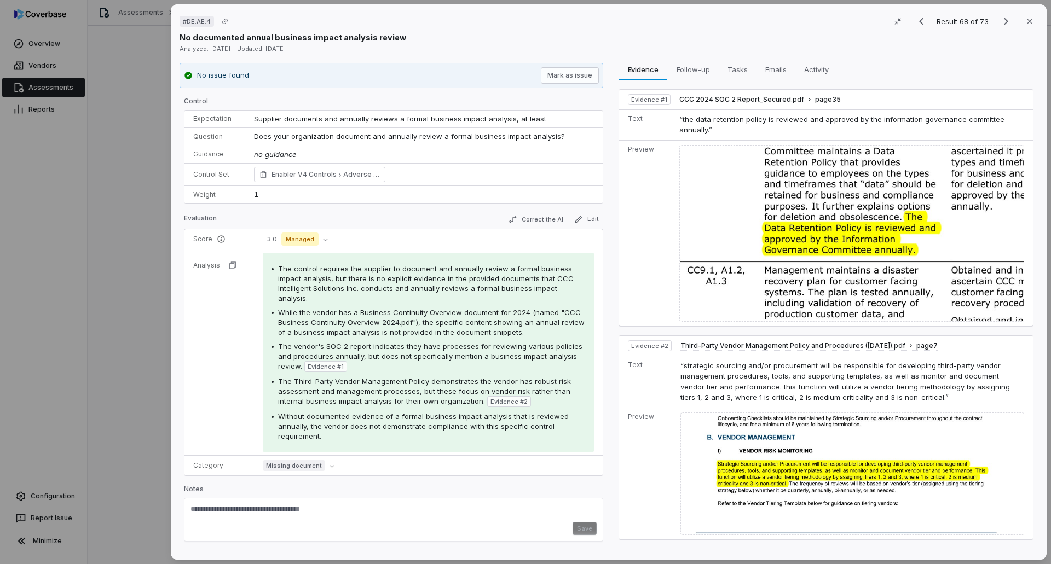
drag, startPoint x: 48, startPoint y: 330, endPoint x: 416, endPoint y: 350, distance: 368.3
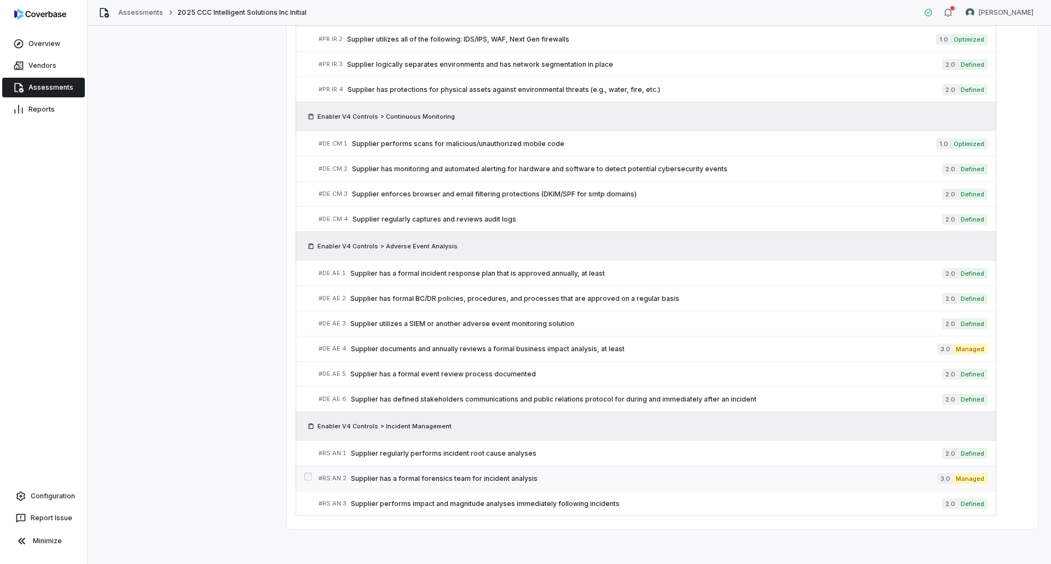
click at [494, 477] on span "Supplier has a formal forensics team for incident analysis" at bounding box center [644, 478] width 586 height 9
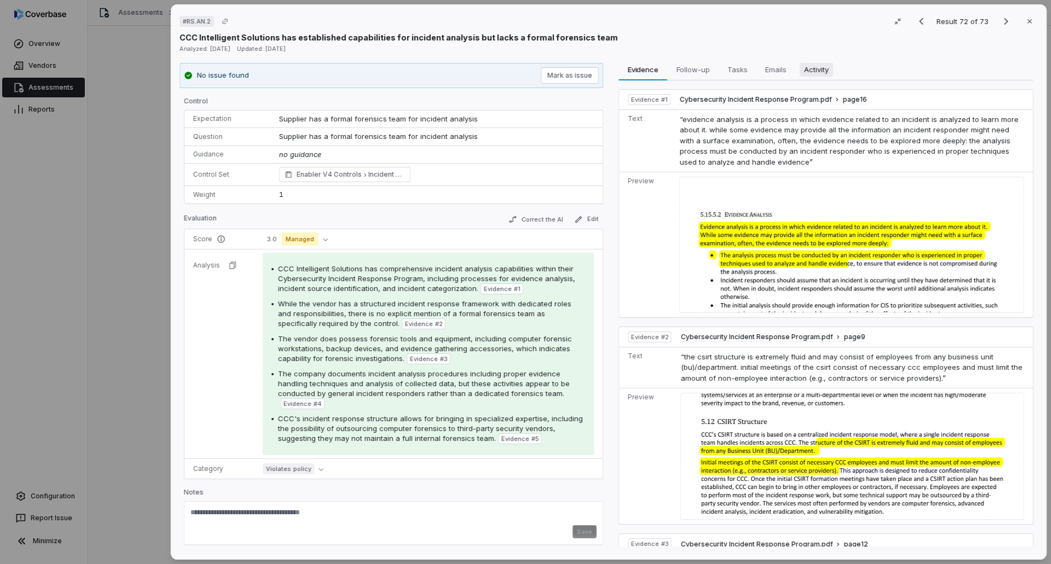
click at [809, 66] on span "Activity" at bounding box center [816, 69] width 33 height 14
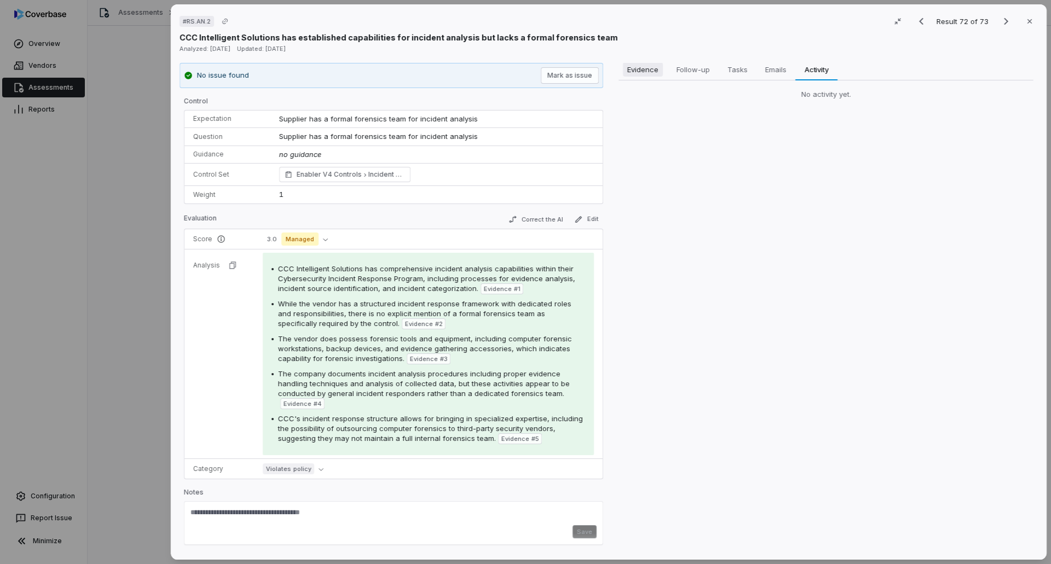
click at [655, 71] on span "Evidence" at bounding box center [643, 69] width 40 height 14
click at [829, 72] on span "Activity" at bounding box center [816, 69] width 33 height 14
click at [654, 75] on span "Evidence" at bounding box center [643, 69] width 40 height 14
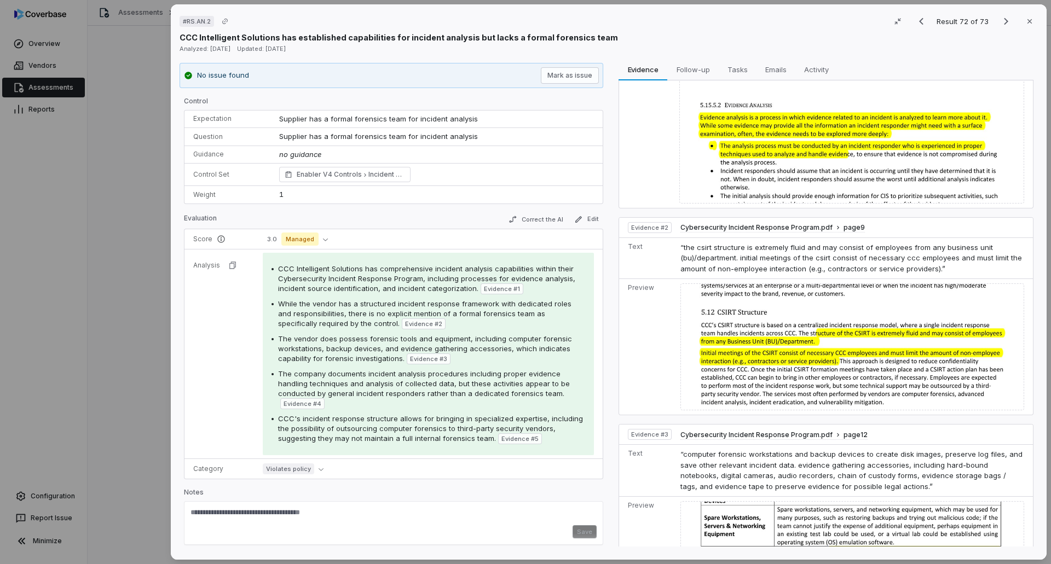
scroll to position [164, 0]
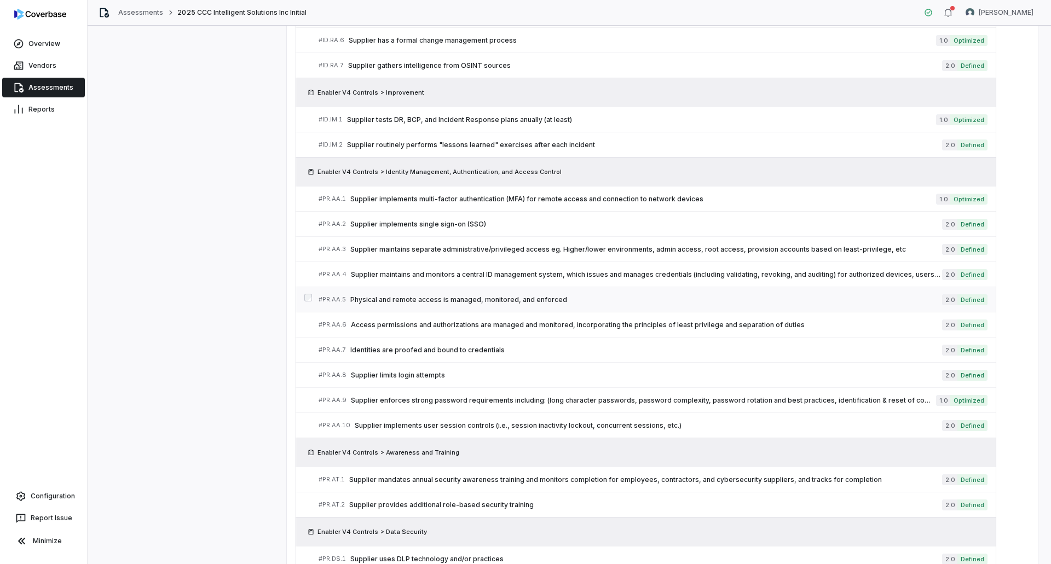
scroll to position [808, 0]
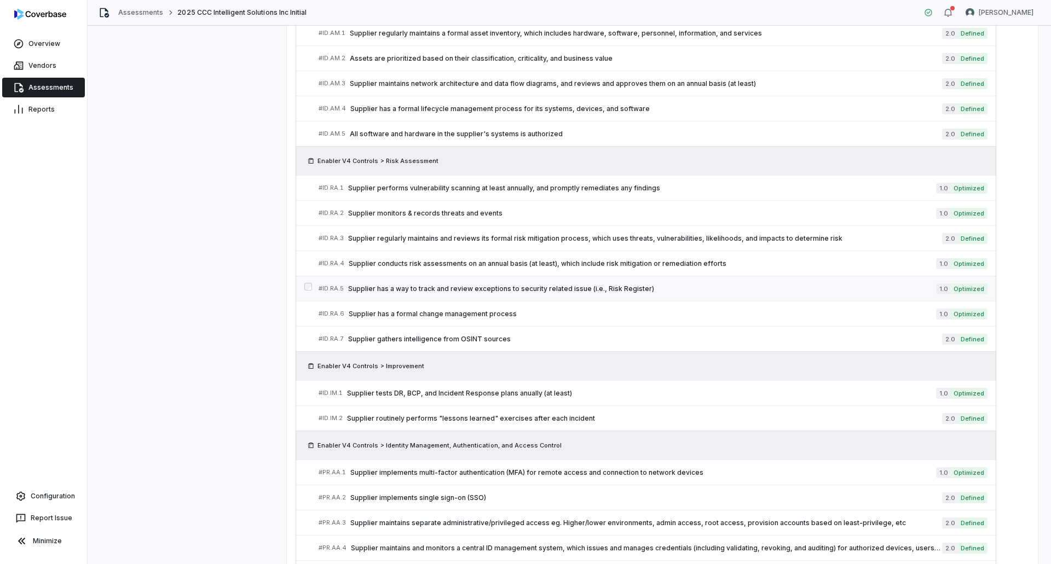
click at [525, 280] on link "# ID.RA.5 Supplier has a way to track and review exceptions to security related…" at bounding box center [653, 288] width 669 height 25
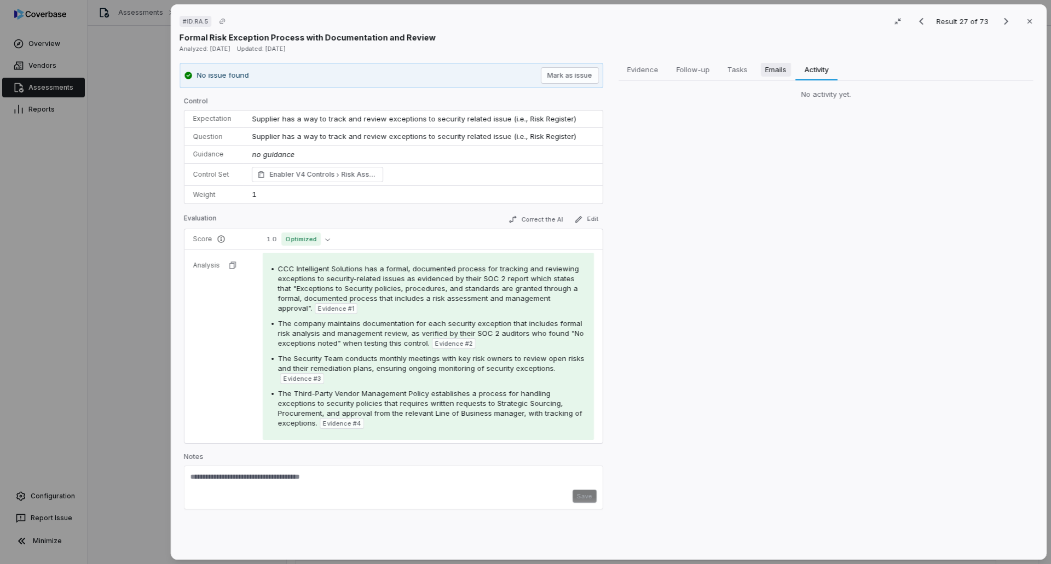
drag, startPoint x: 814, startPoint y: 66, endPoint x: 756, endPoint y: 64, distance: 58.0
click at [814, 66] on span "Activity" at bounding box center [816, 69] width 33 height 14
click at [649, 70] on span "Evidence" at bounding box center [643, 69] width 40 height 14
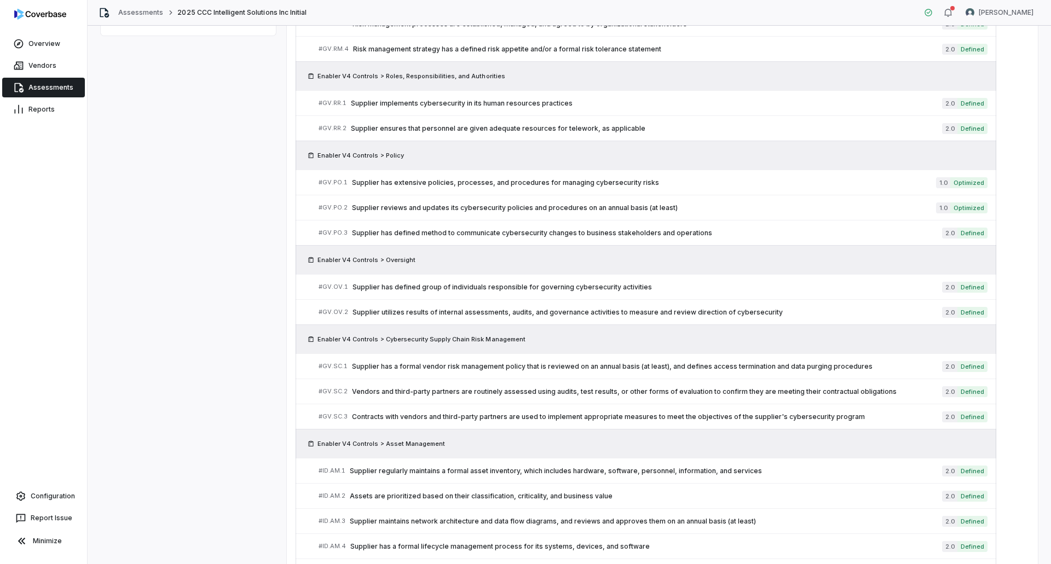
scroll to position [261, 0]
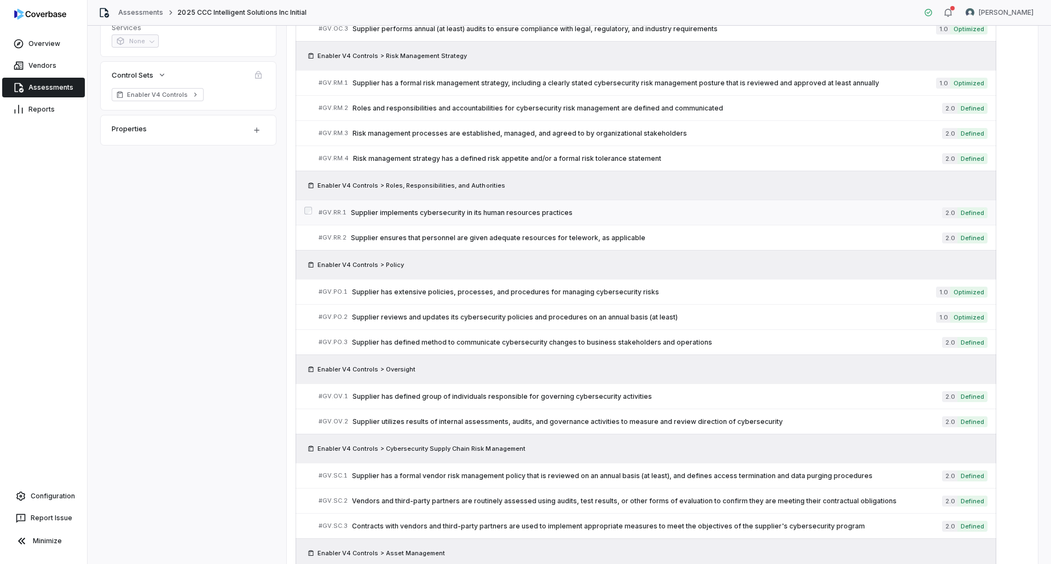
click at [468, 211] on span "Supplier implements cybersecurity in its human resources practices" at bounding box center [646, 213] width 591 height 9
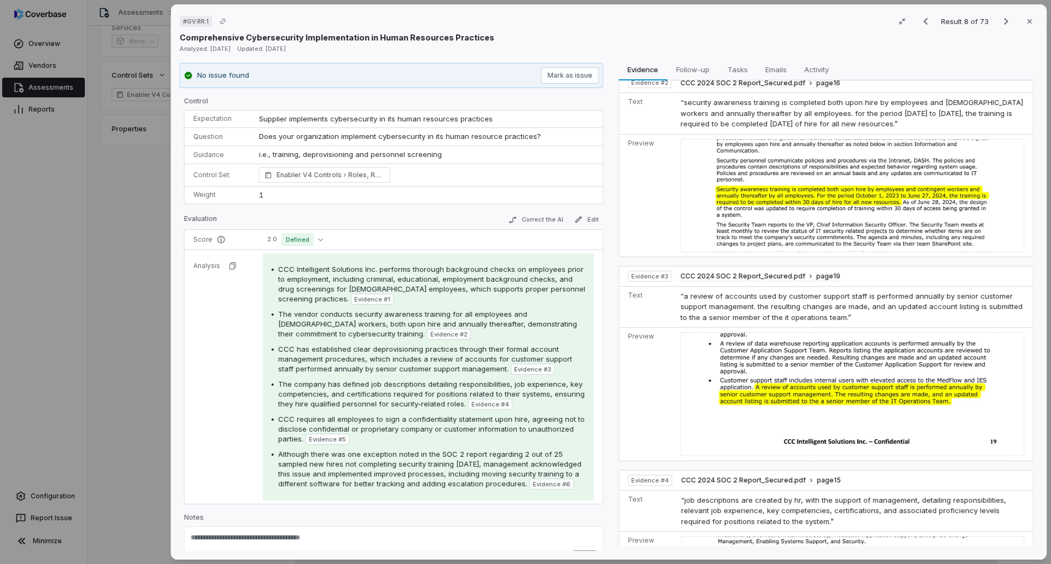
scroll to position [383, 0]
